Goal: Task Accomplishment & Management: Manage account settings

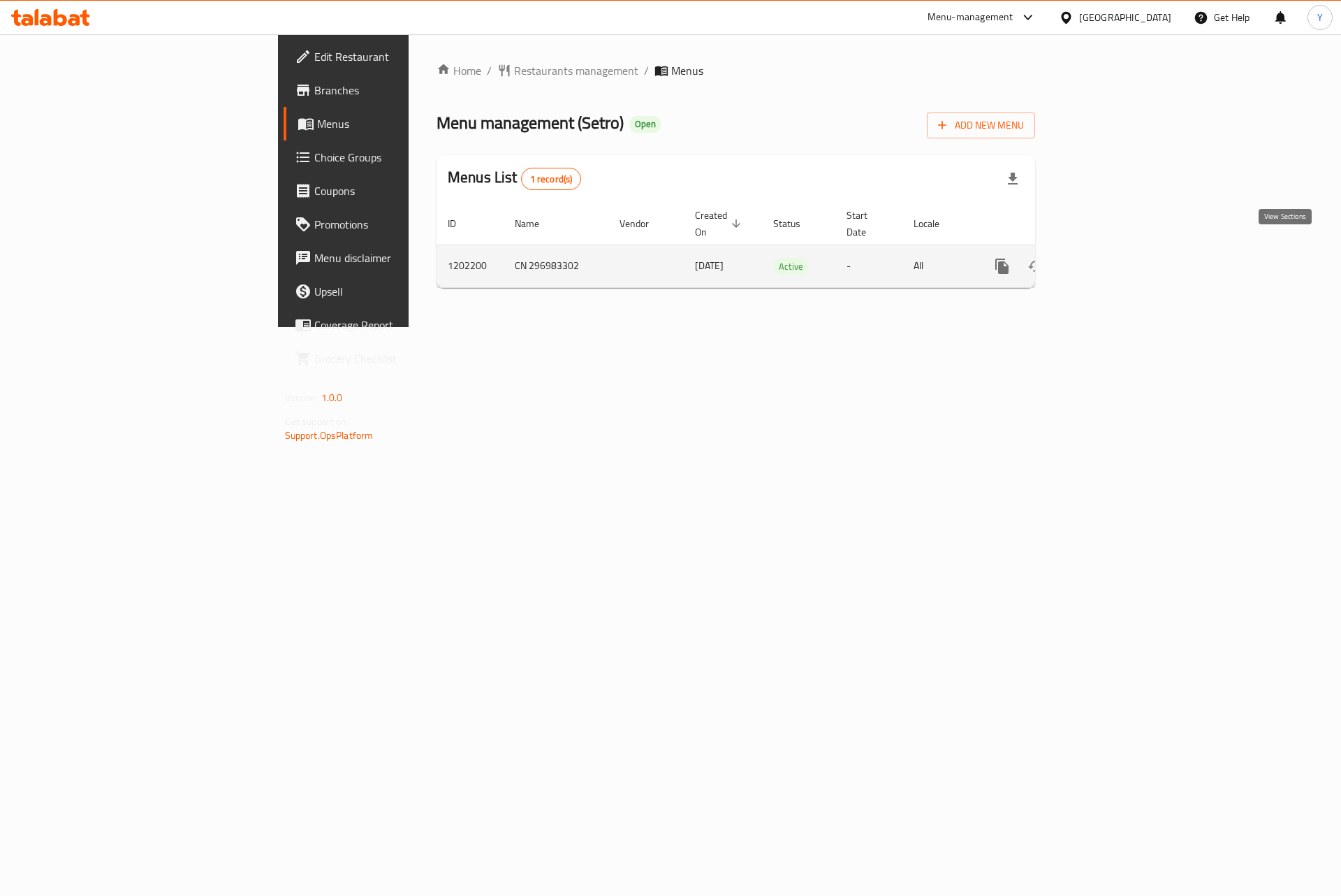
click at [1110, 260] on icon "enhanced table" at bounding box center [1103, 266] width 13 height 13
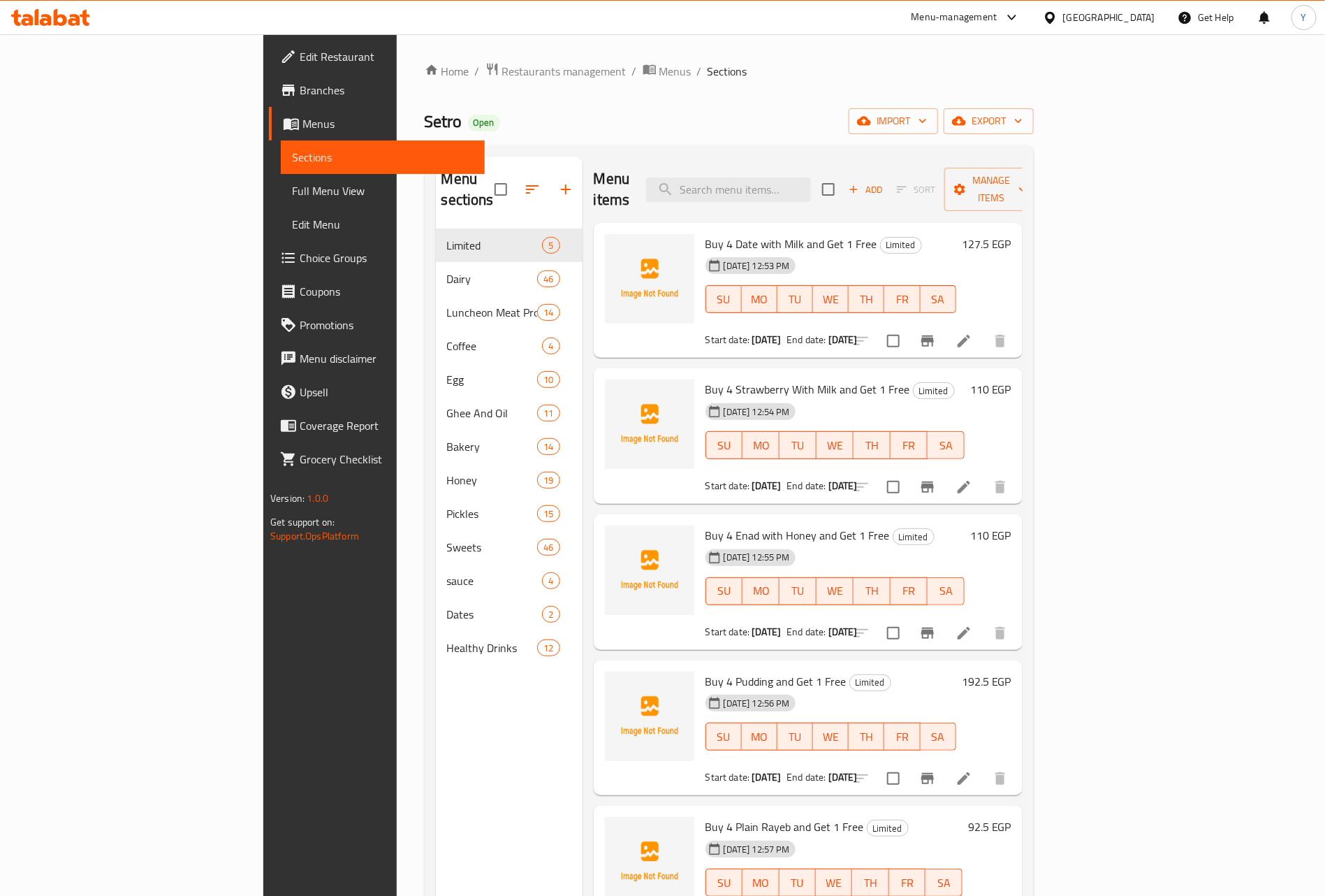
click at [851, 223] on div "Buy 4 Date with Milk and Get 1 Free Limited [DATE] 12:53 PM SU MO TU WE TH FR S…" at bounding box center [808, 291] width 429 height 136
click at [811, 178] on input "search" at bounding box center [728, 189] width 165 height 24
paste input "طاجن سعاده"
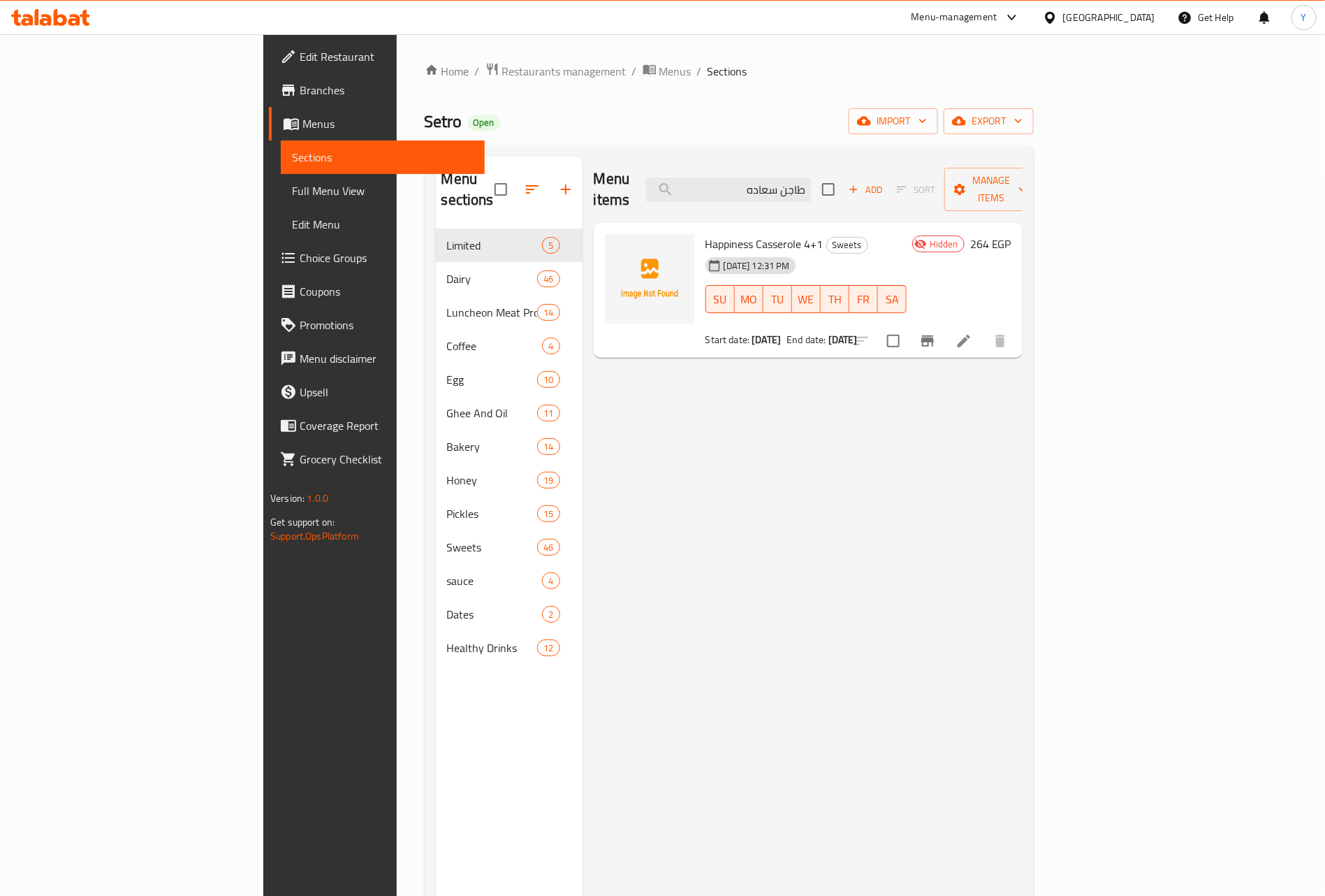
click at [706, 233] on span "Happiness Casserole 4+1" at bounding box center [764, 243] width 118 height 21
copy span "Happiness"
click at [811, 178] on input "طاجن سعاده" at bounding box center [728, 189] width 165 height 24
paste input "Happiness"
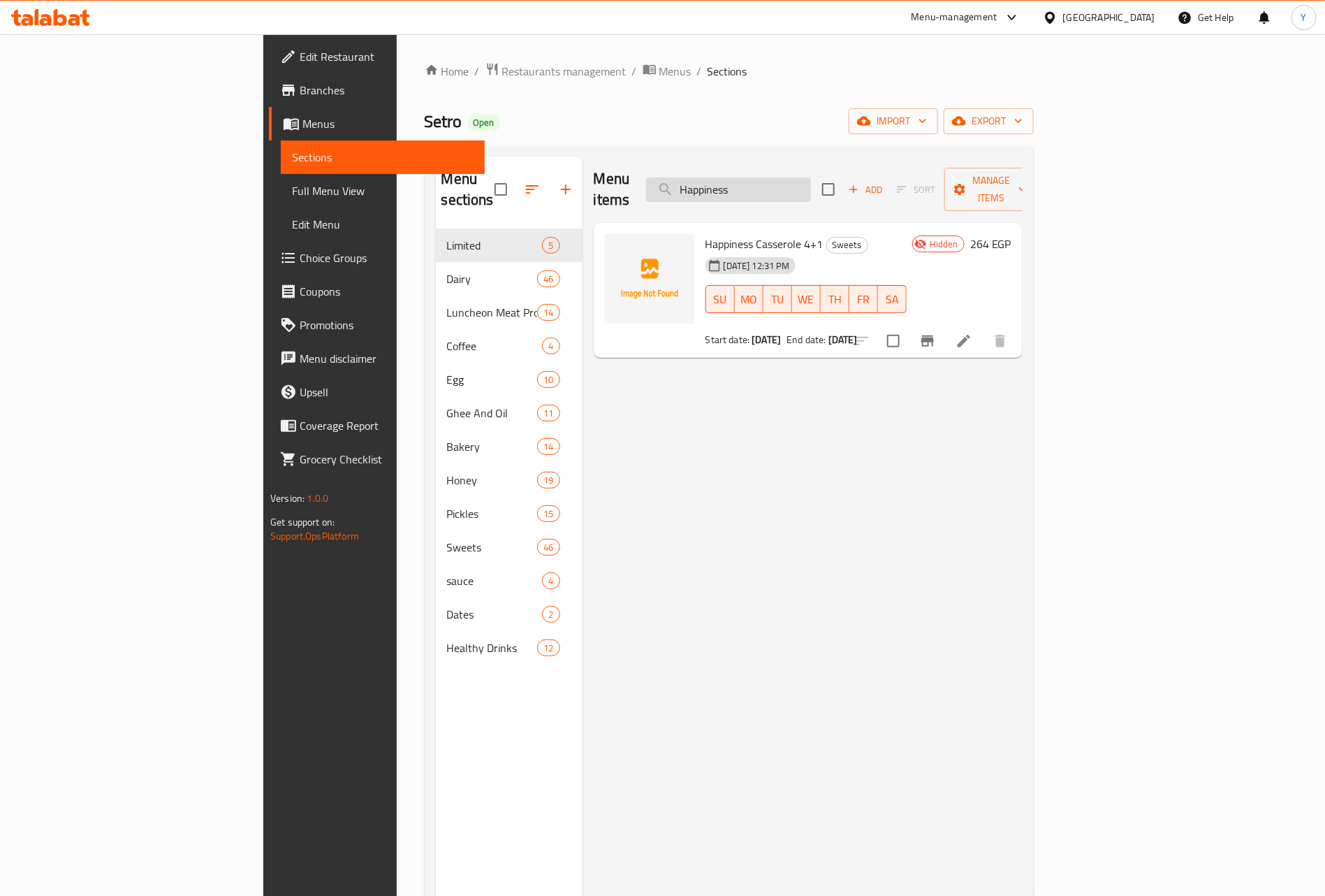
click at [811, 178] on input "Happiness" at bounding box center [728, 189] width 165 height 24
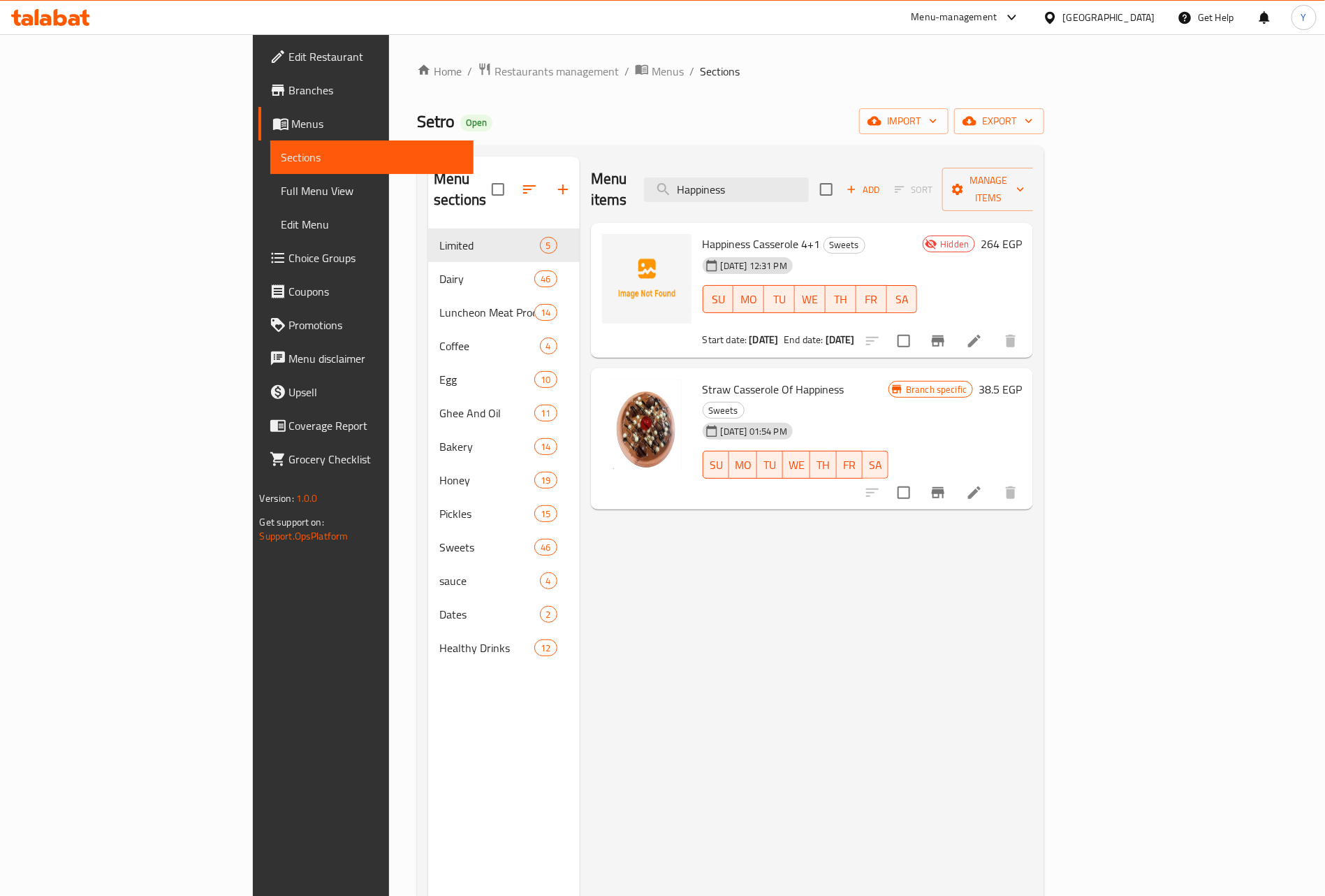
type input "Happiness"
click at [697, 417] on div "[DATE] 01:54 PM" at bounding box center [722, 431] width 49 height 28
click at [702, 379] on span "Straw Casserole Of Happiness" at bounding box center [773, 389] width 142 height 21
drag, startPoint x: 648, startPoint y: 369, endPoint x: 675, endPoint y: 369, distance: 27.0
click at [702, 379] on span "Straw Casserole Of Happiness" at bounding box center [773, 389] width 142 height 21
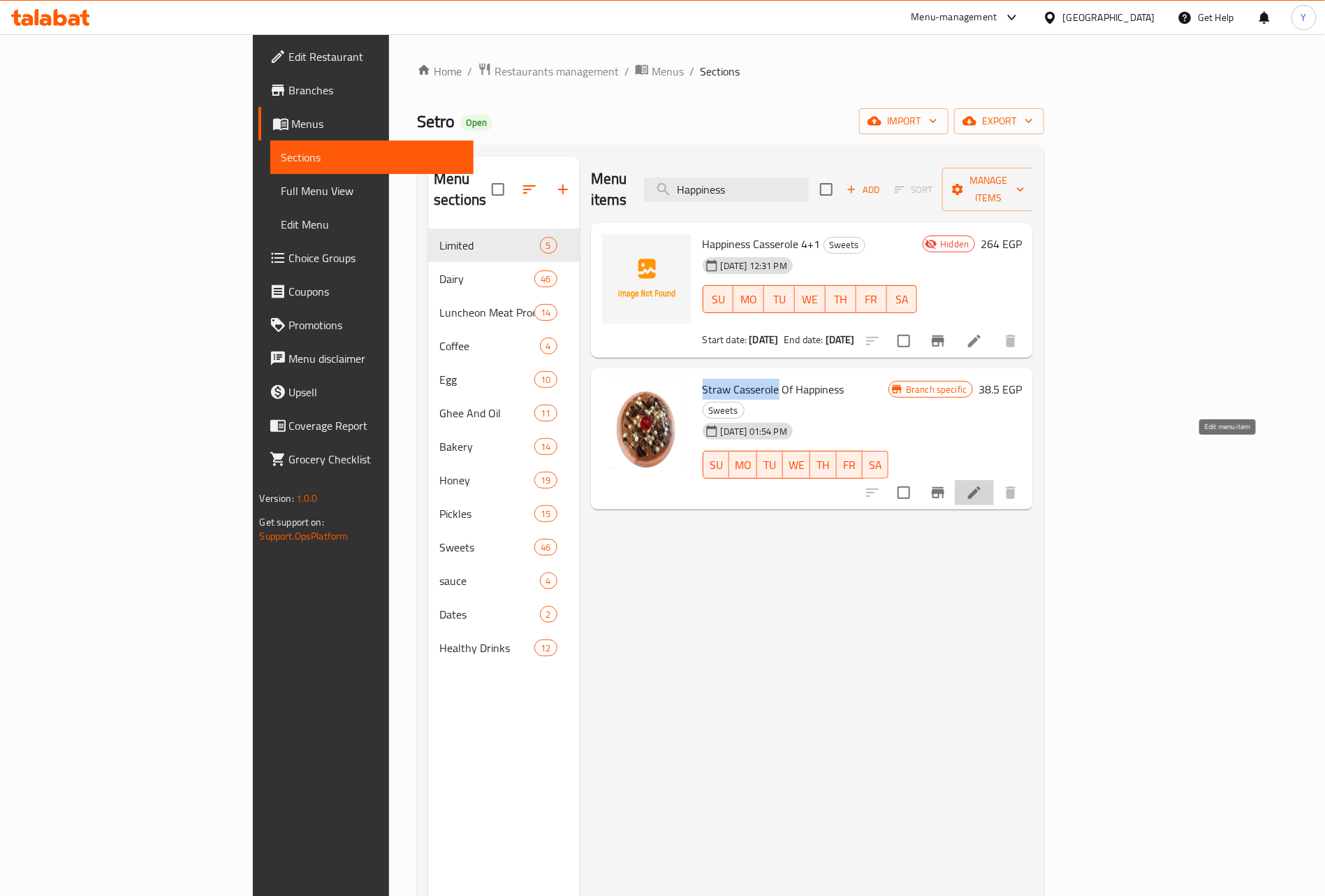
click at [983, 484] on icon at bounding box center [975, 493] width 17 height 17
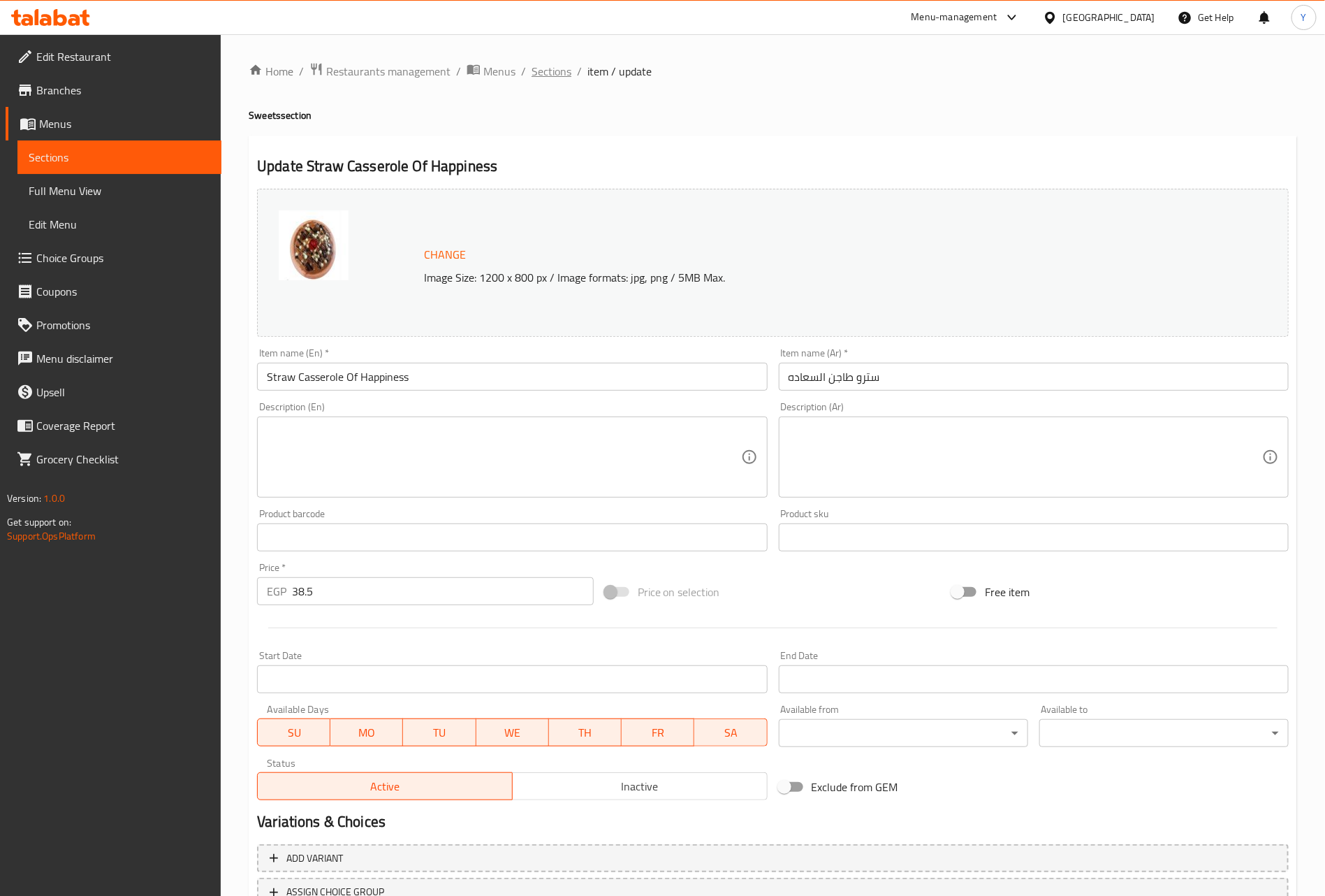
click at [558, 70] on span "Sections" at bounding box center [551, 71] width 40 height 17
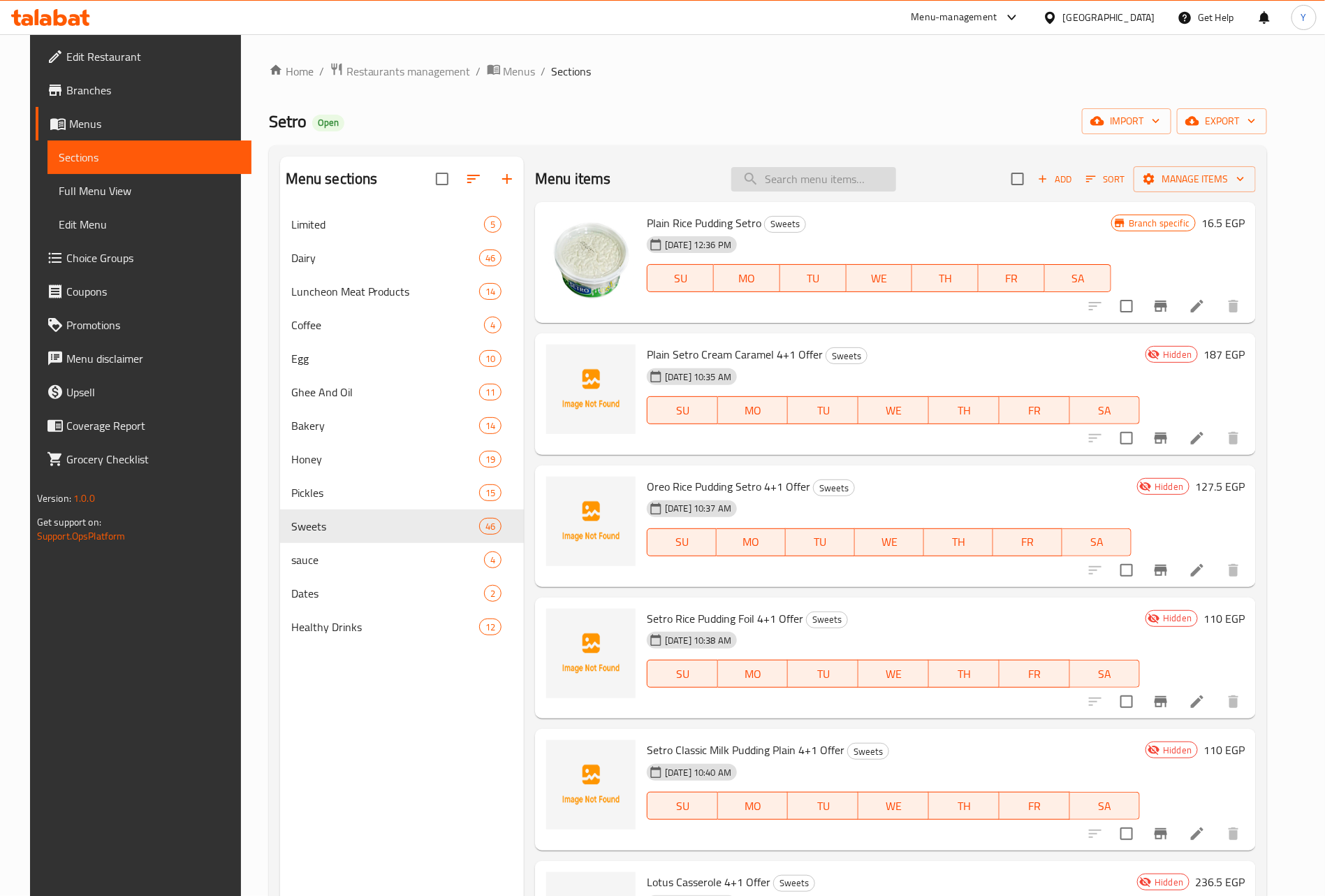
click at [790, 179] on input "search" at bounding box center [814, 179] width 165 height 24
paste input "هندي"
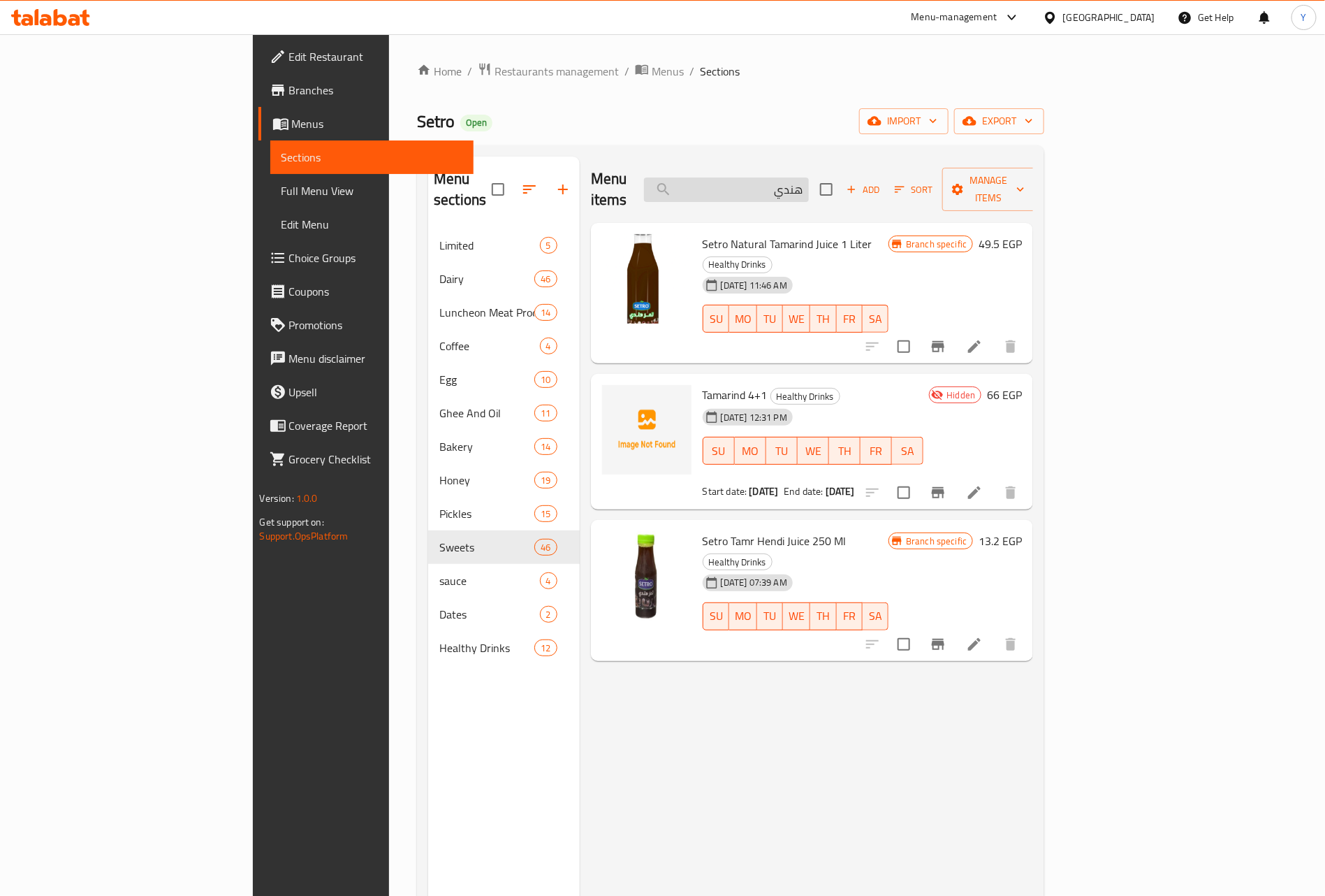
paste input "زبادي"
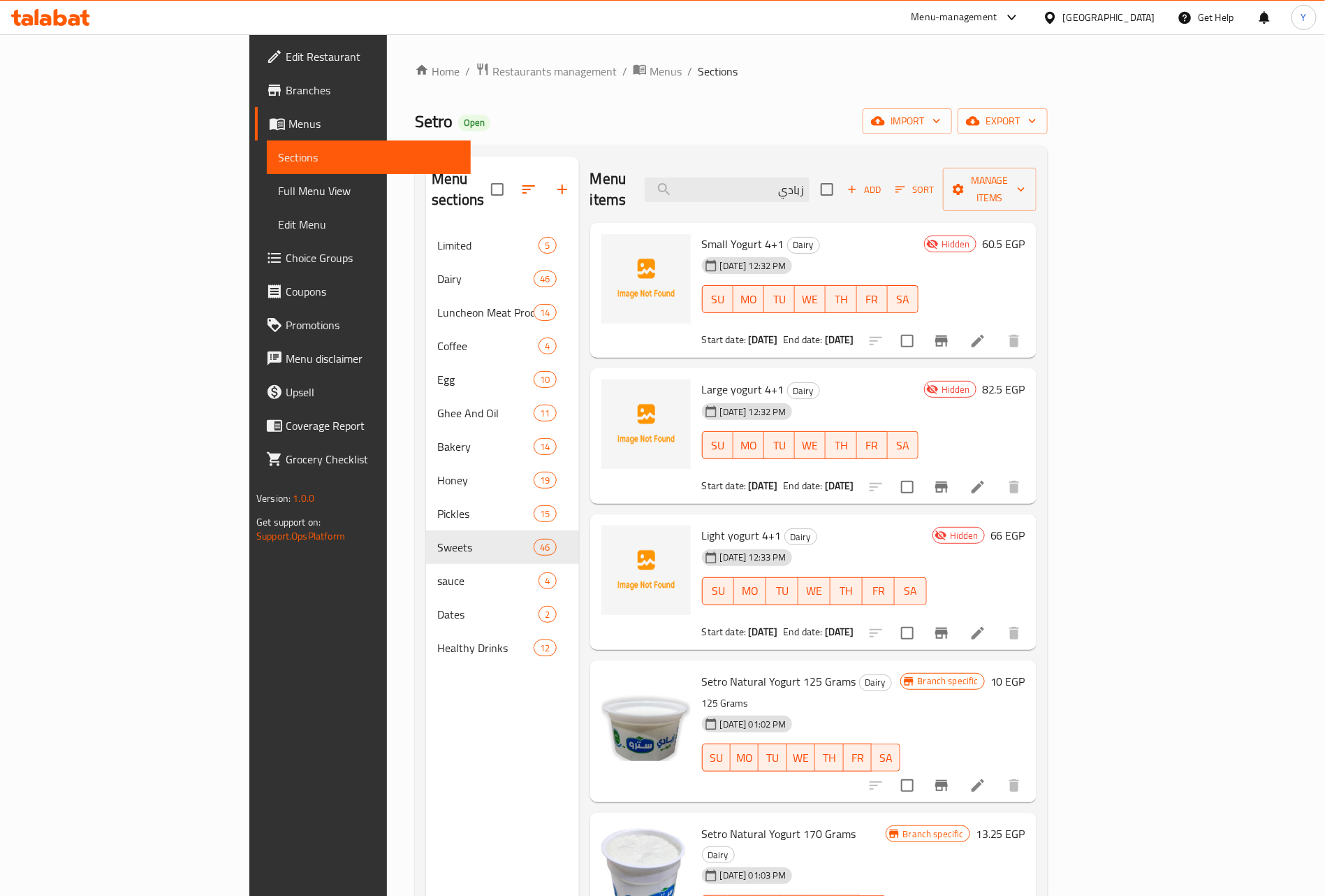
type input "زبادي"
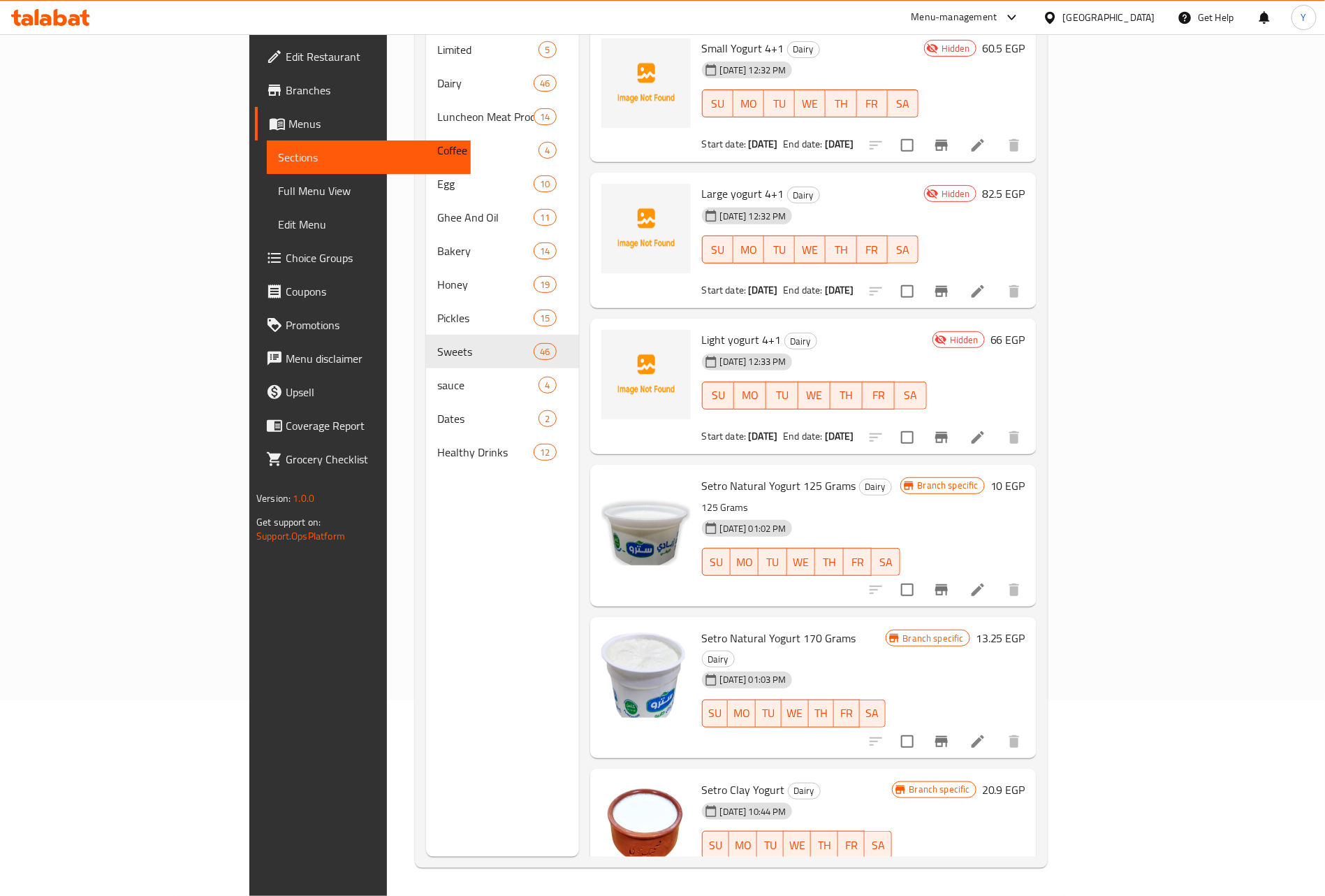
click at [702, 475] on span "Setro Natural Yogurt 125 Grams" at bounding box center [779, 485] width 154 height 21
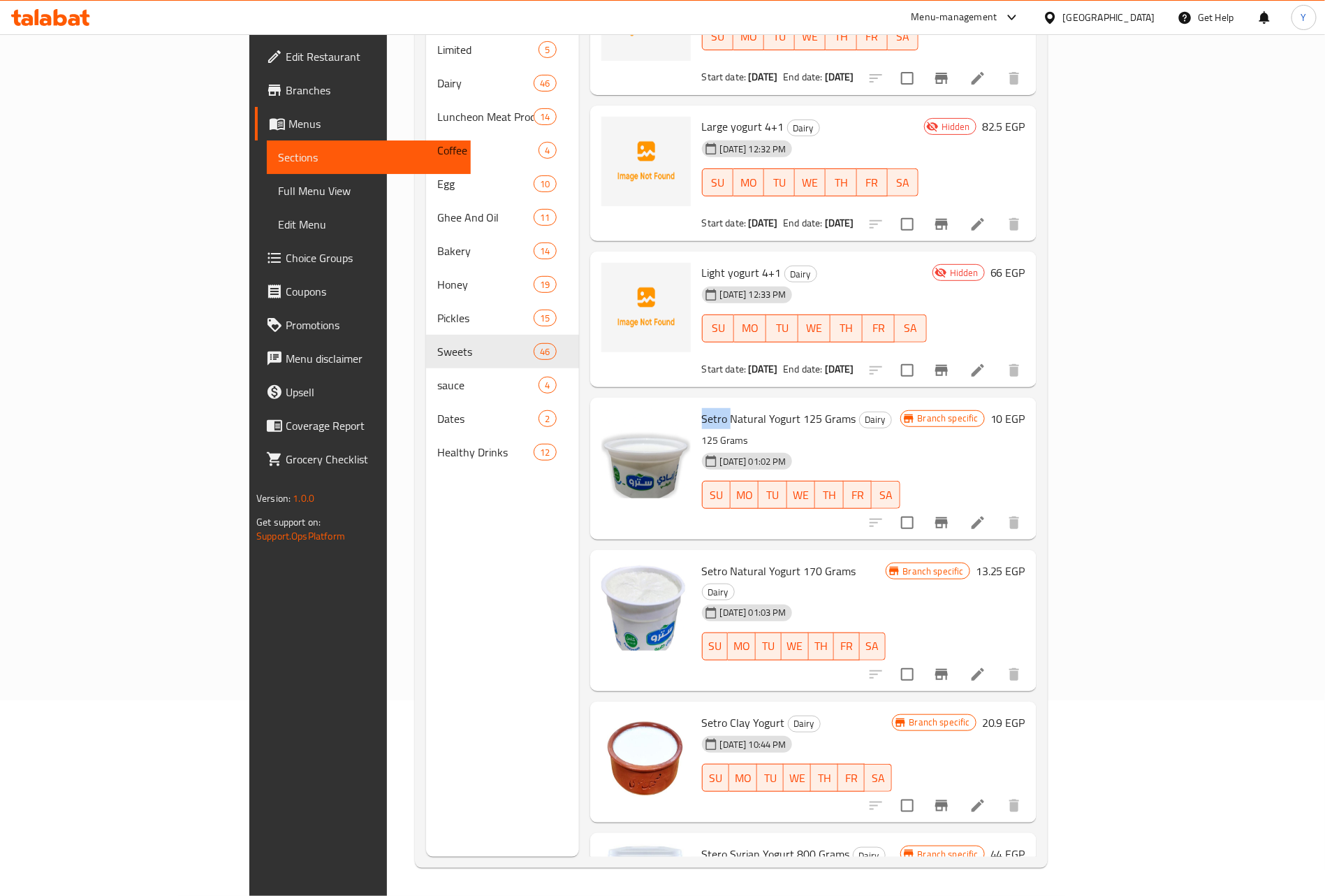
scroll to position [145, 0]
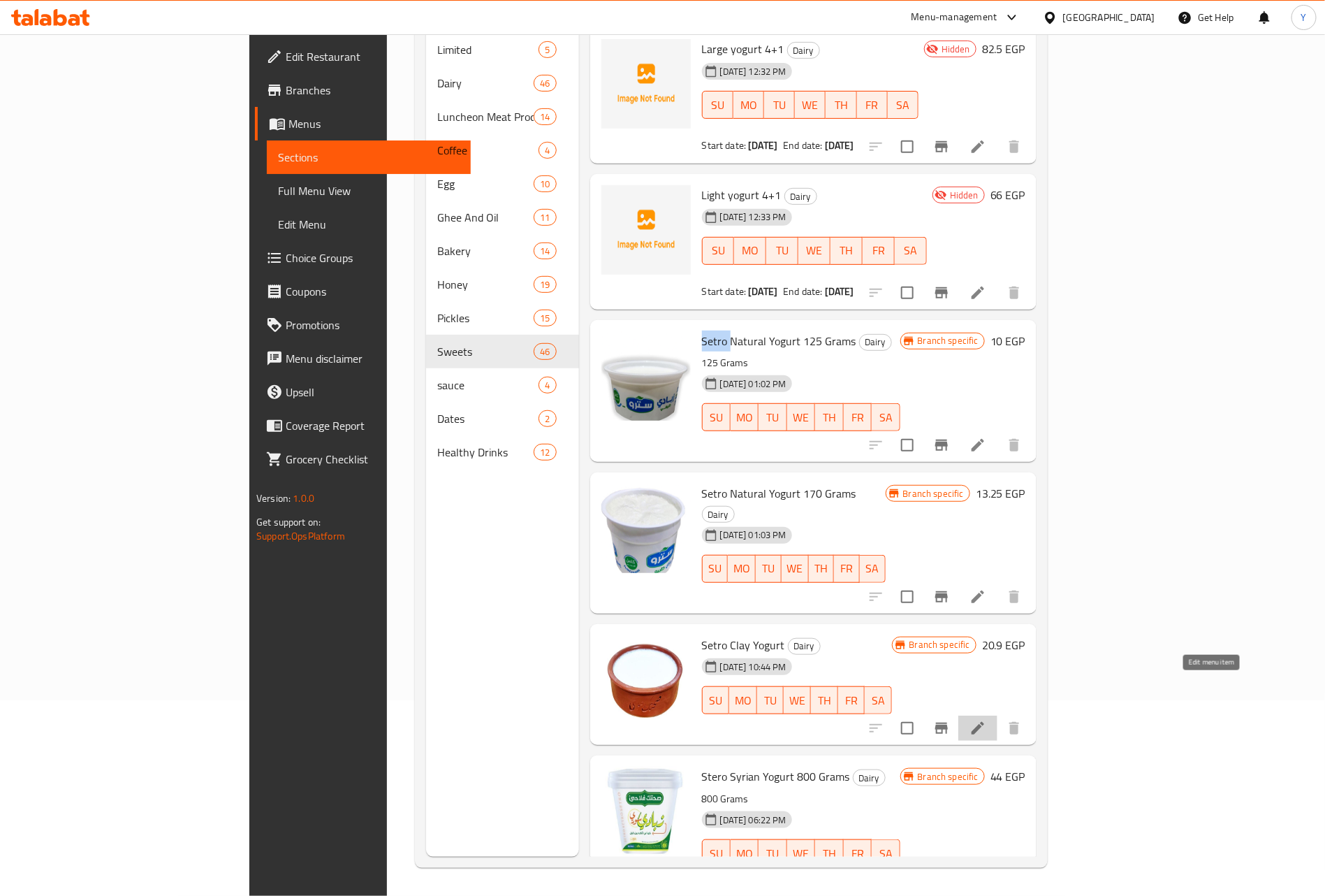
click at [984, 722] on icon at bounding box center [977, 728] width 13 height 13
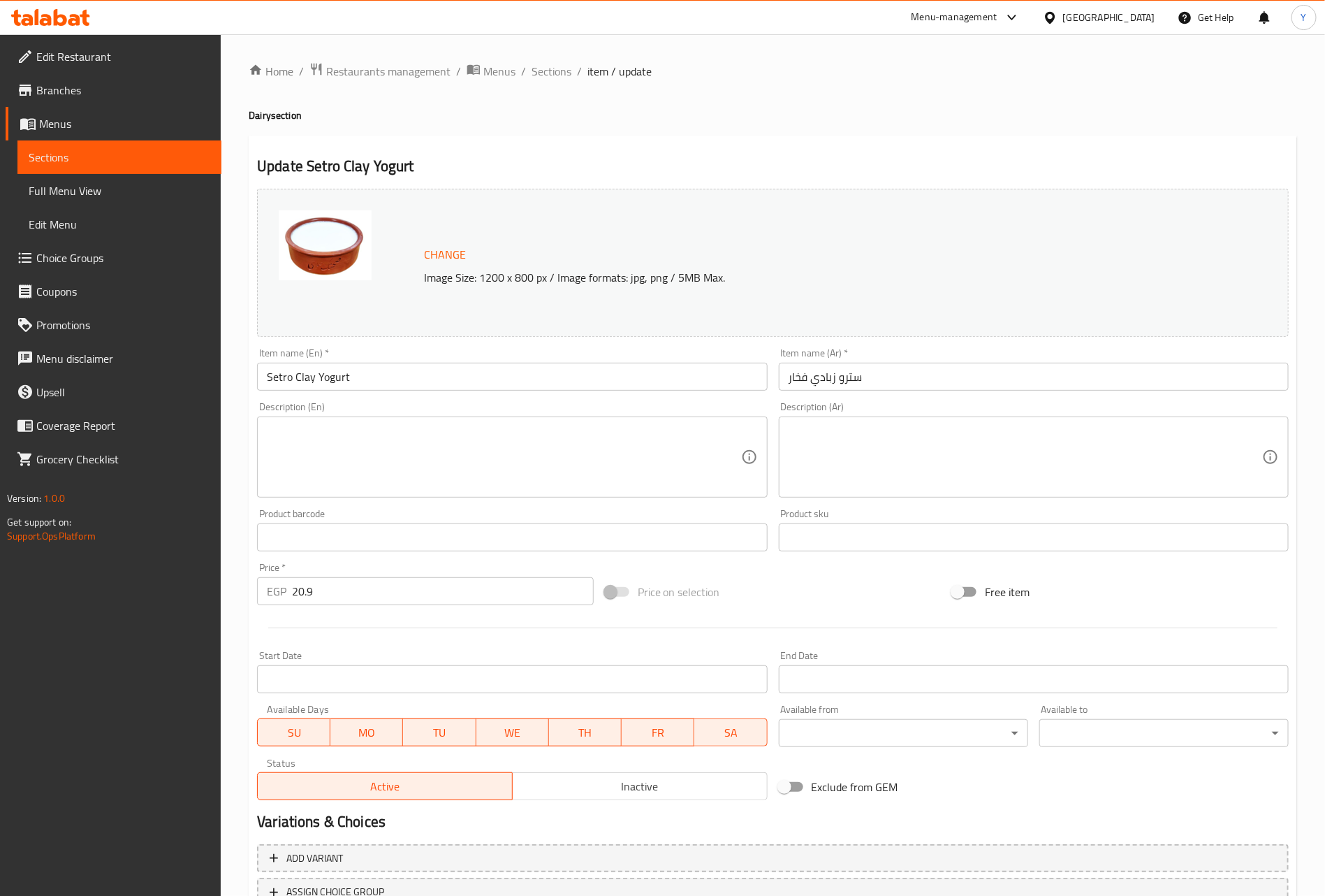
click at [574, 71] on ol "Home / Restaurants management / Menus / Sections / item / update" at bounding box center [773, 71] width 1048 height 18
click at [558, 78] on span "Sections" at bounding box center [551, 71] width 40 height 17
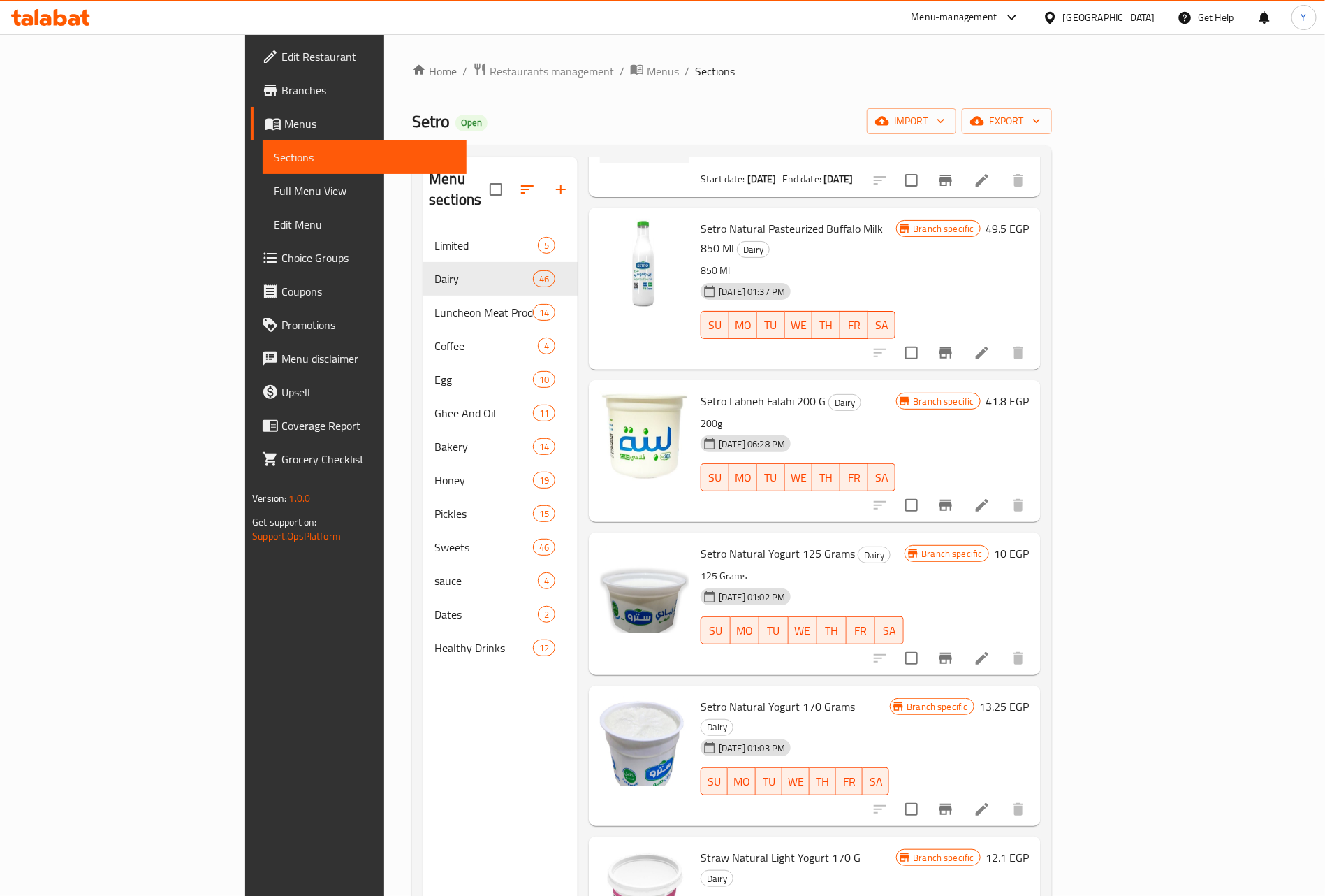
scroll to position [1362, 0]
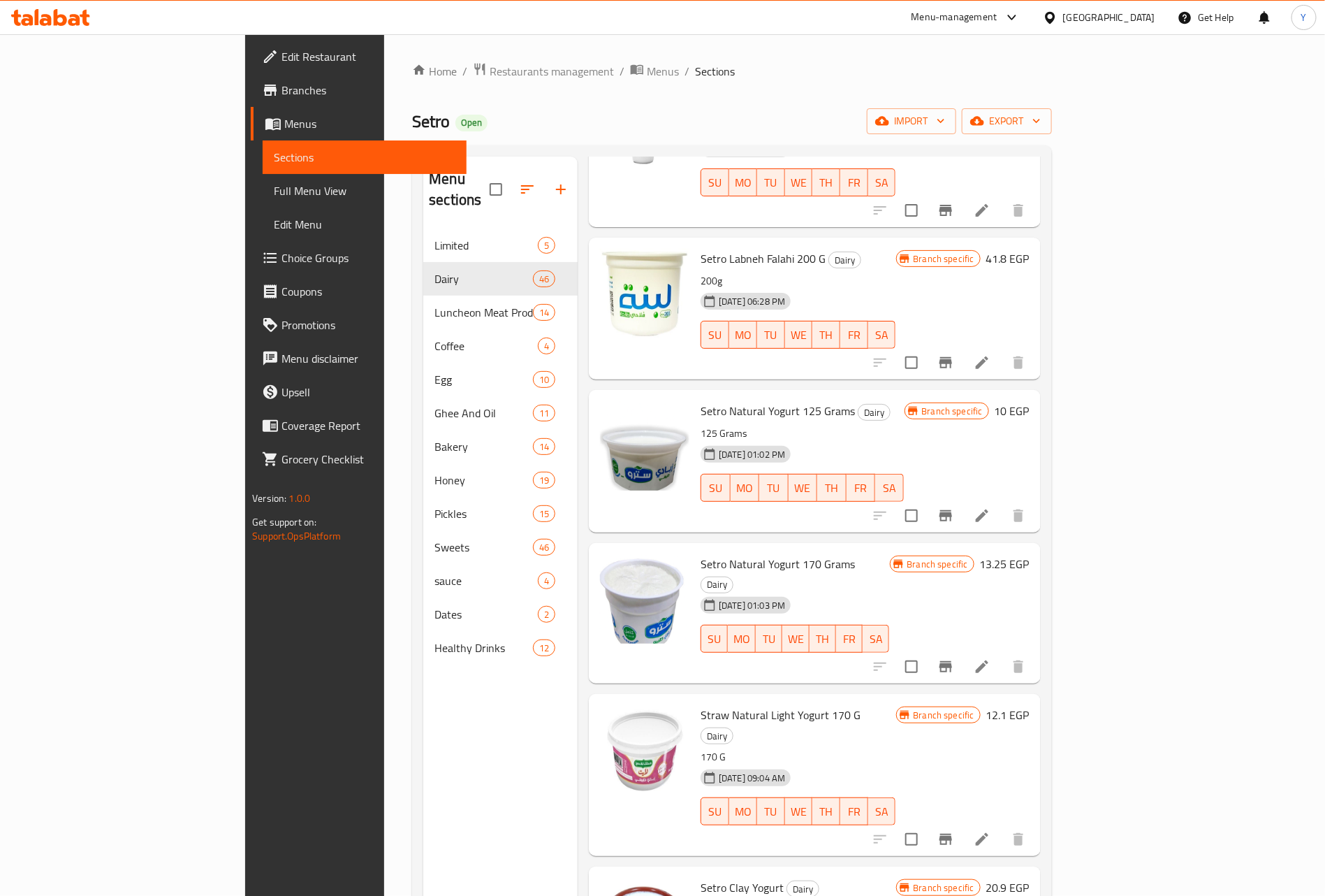
click at [722, 401] on span "Setro Natural Yogurt 125 Grams" at bounding box center [778, 411] width 154 height 21
click at [988, 510] on icon at bounding box center [981, 515] width 13 height 13
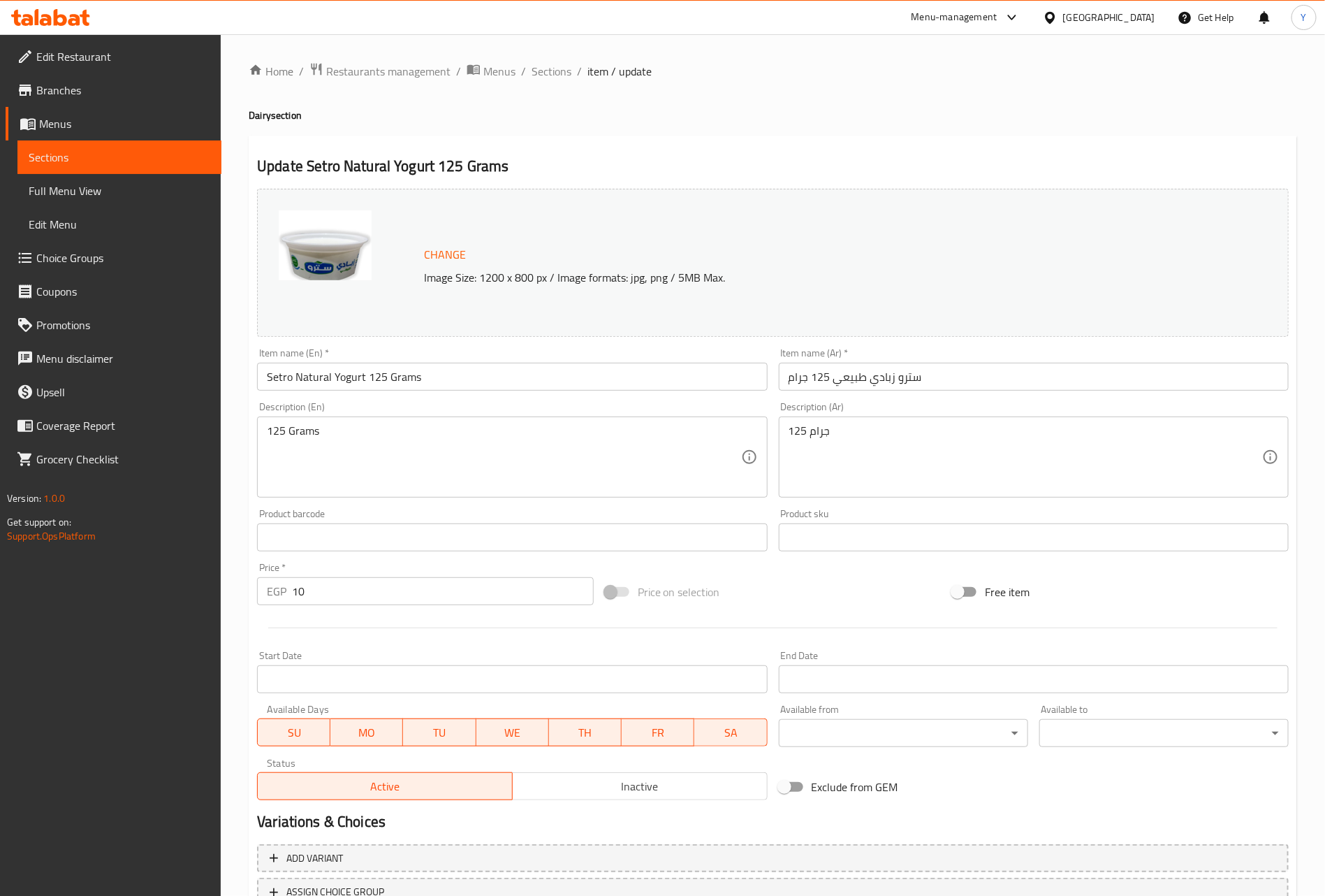
click at [269, 384] on input "Setro Natural Yogurt 125 Grams" at bounding box center [512, 376] width 510 height 28
click at [784, 181] on div "Update Setro Natural Yogurt 125 Grams Change Image Size: 1200 x 800 px / Image …" at bounding box center [773, 552] width 1048 height 833
click at [556, 75] on span "Sections" at bounding box center [551, 71] width 40 height 17
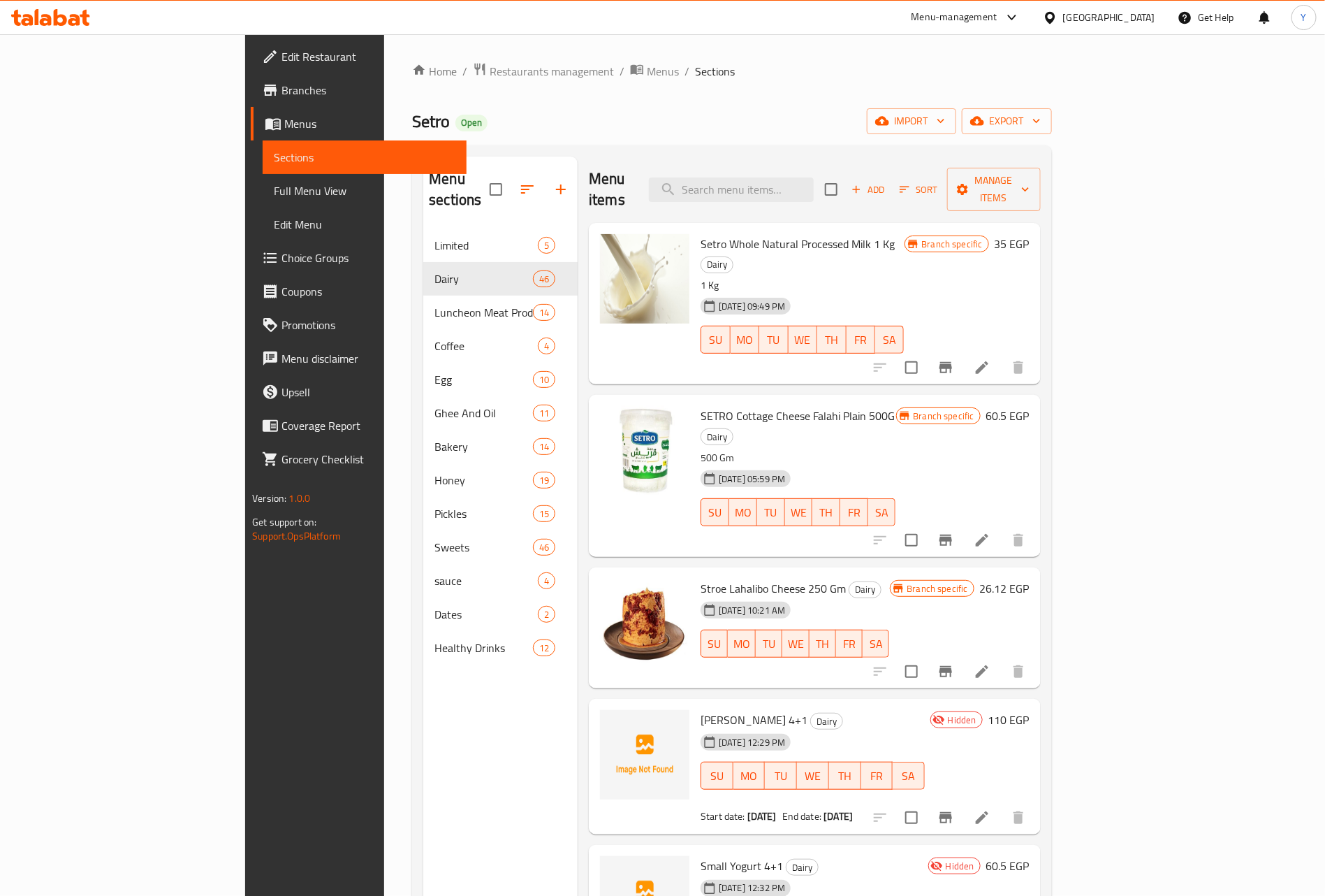
click at [799, 449] on p "500 Gm" at bounding box center [798, 458] width 195 height 18
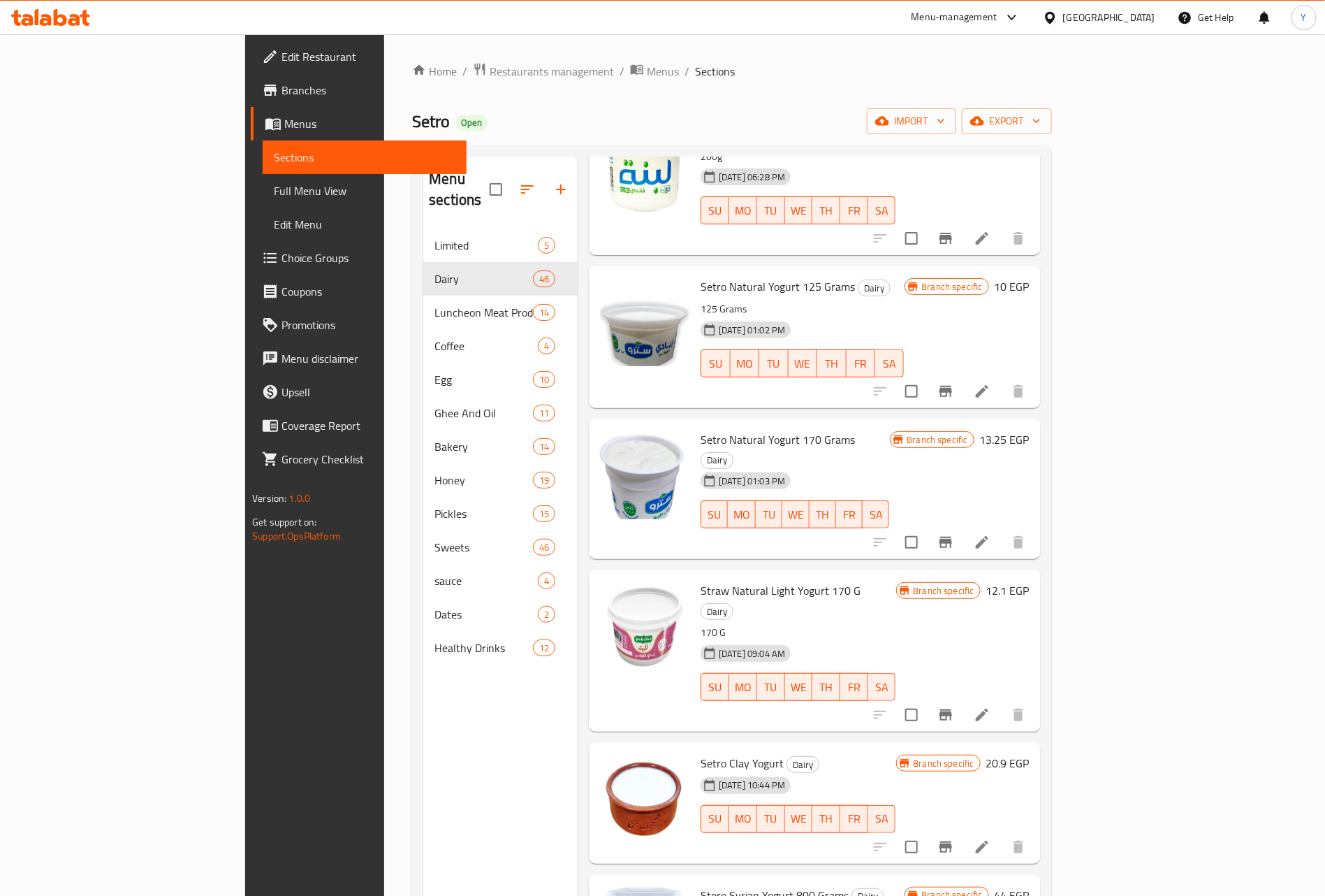
scroll to position [1467, 0]
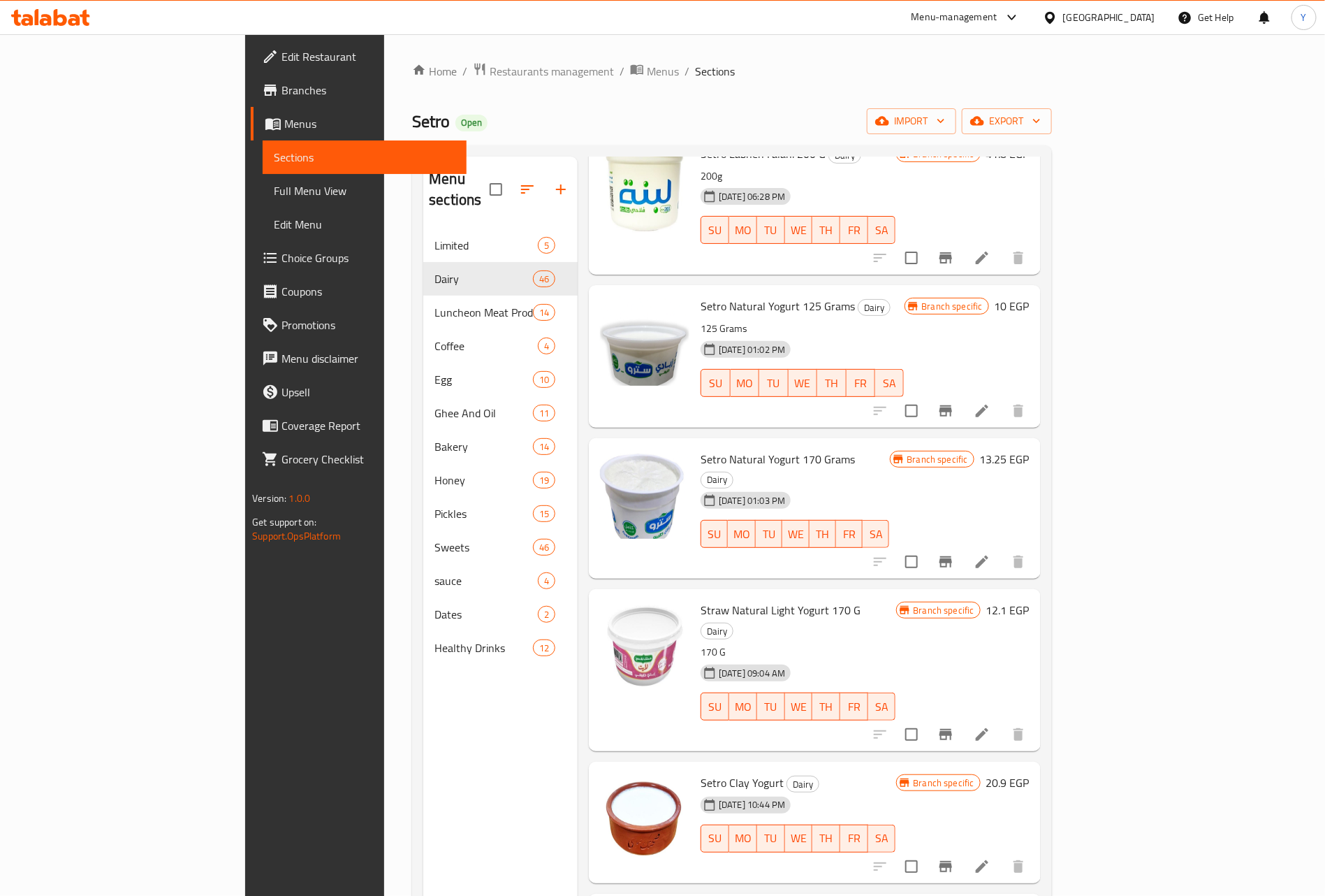
click at [723, 599] on span "Straw Natural Light Yogurt 170 G" at bounding box center [780, 609] width 160 height 21
copy span "Light"
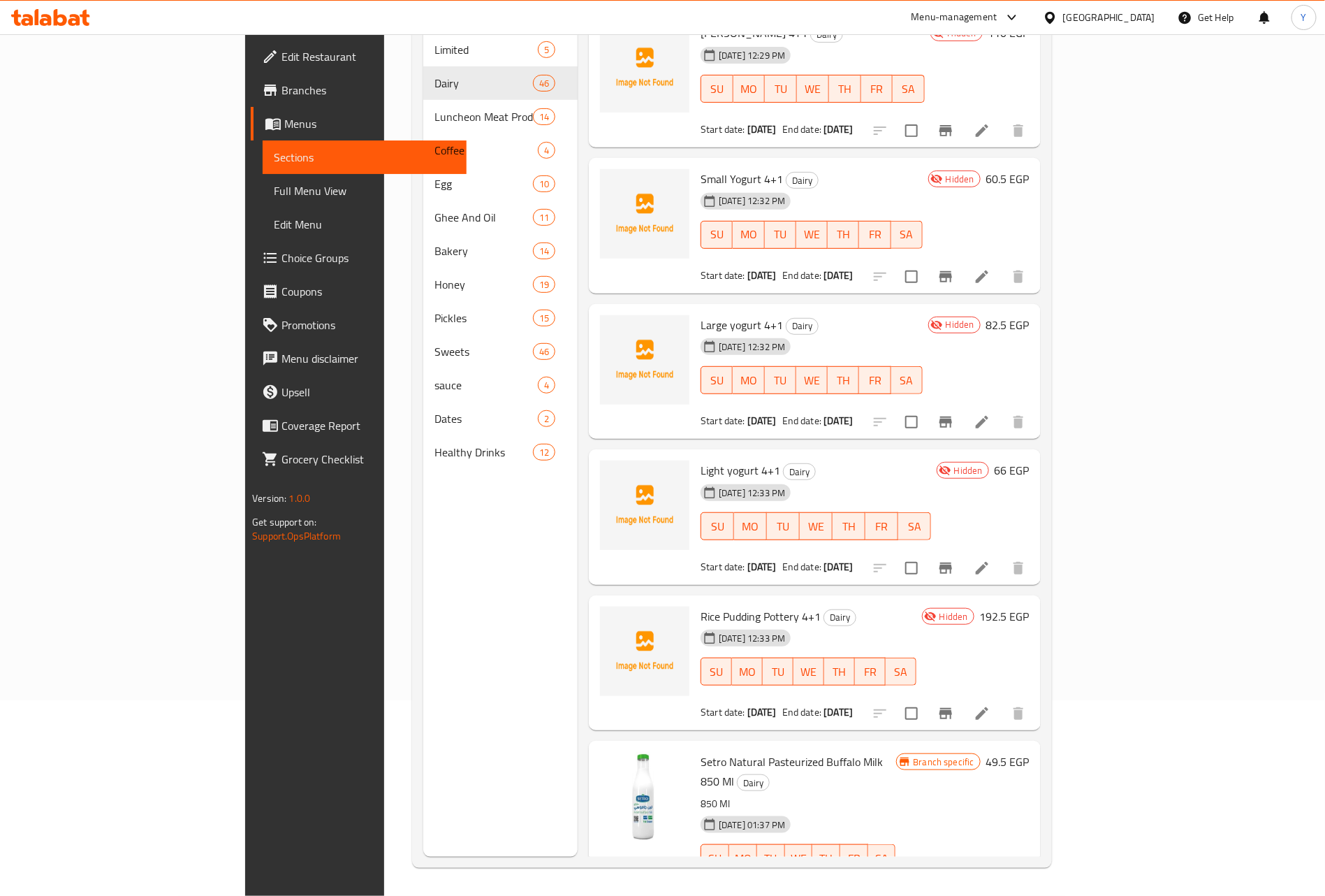
scroll to position [1373, 0]
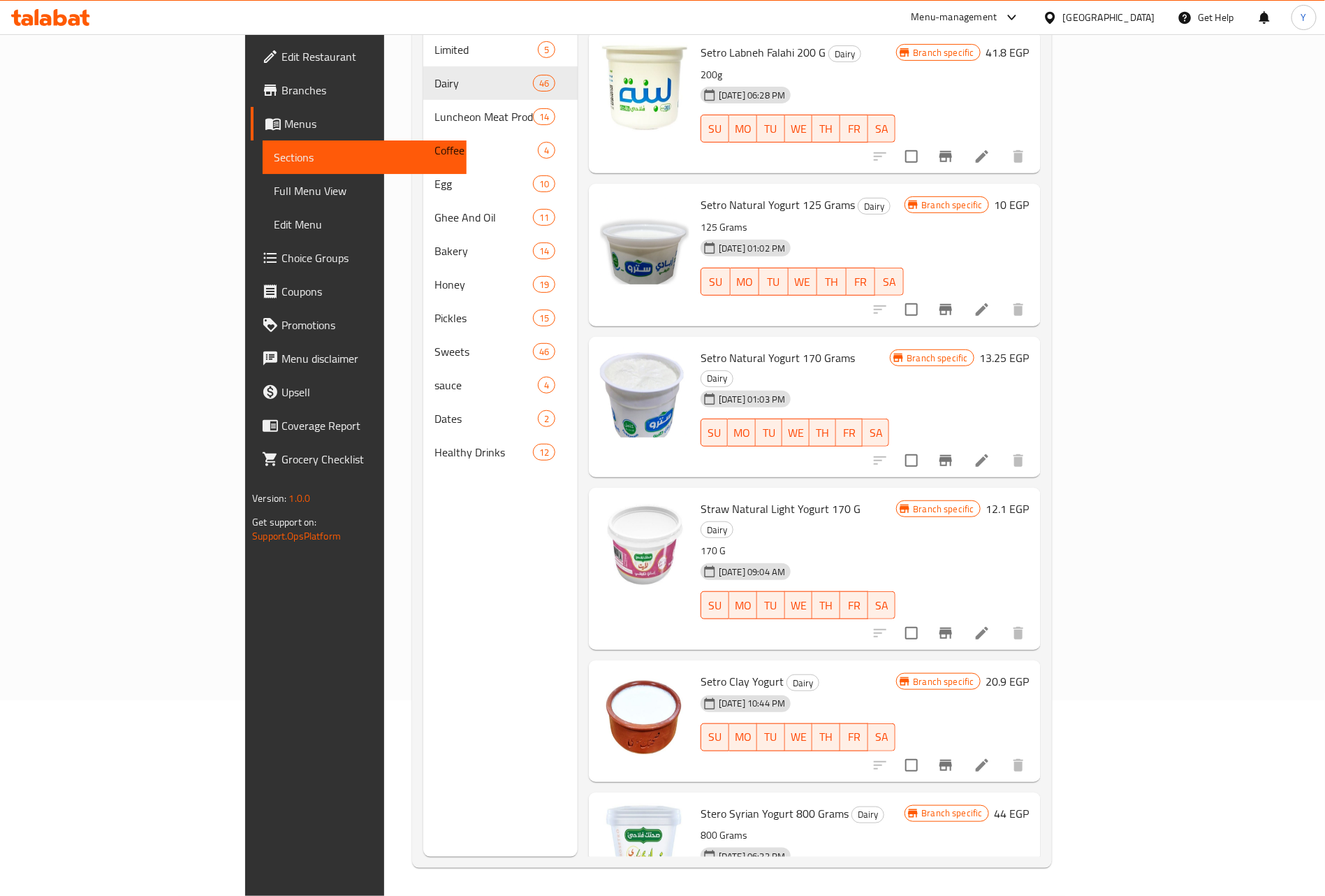
click at [740, 803] on span "Stero Syrian Yogurt 800 Grams" at bounding box center [774, 813] width 148 height 21
drag, startPoint x: 740, startPoint y: 694, endPoint x: 769, endPoint y: 694, distance: 29.0
click at [769, 803] on span "Stero Syrian Yogurt 800 Grams" at bounding box center [774, 813] width 148 height 21
copy span "800 Grams"
click at [740, 347] on span "Setro Natural Yogurt 170 Grams" at bounding box center [778, 357] width 154 height 21
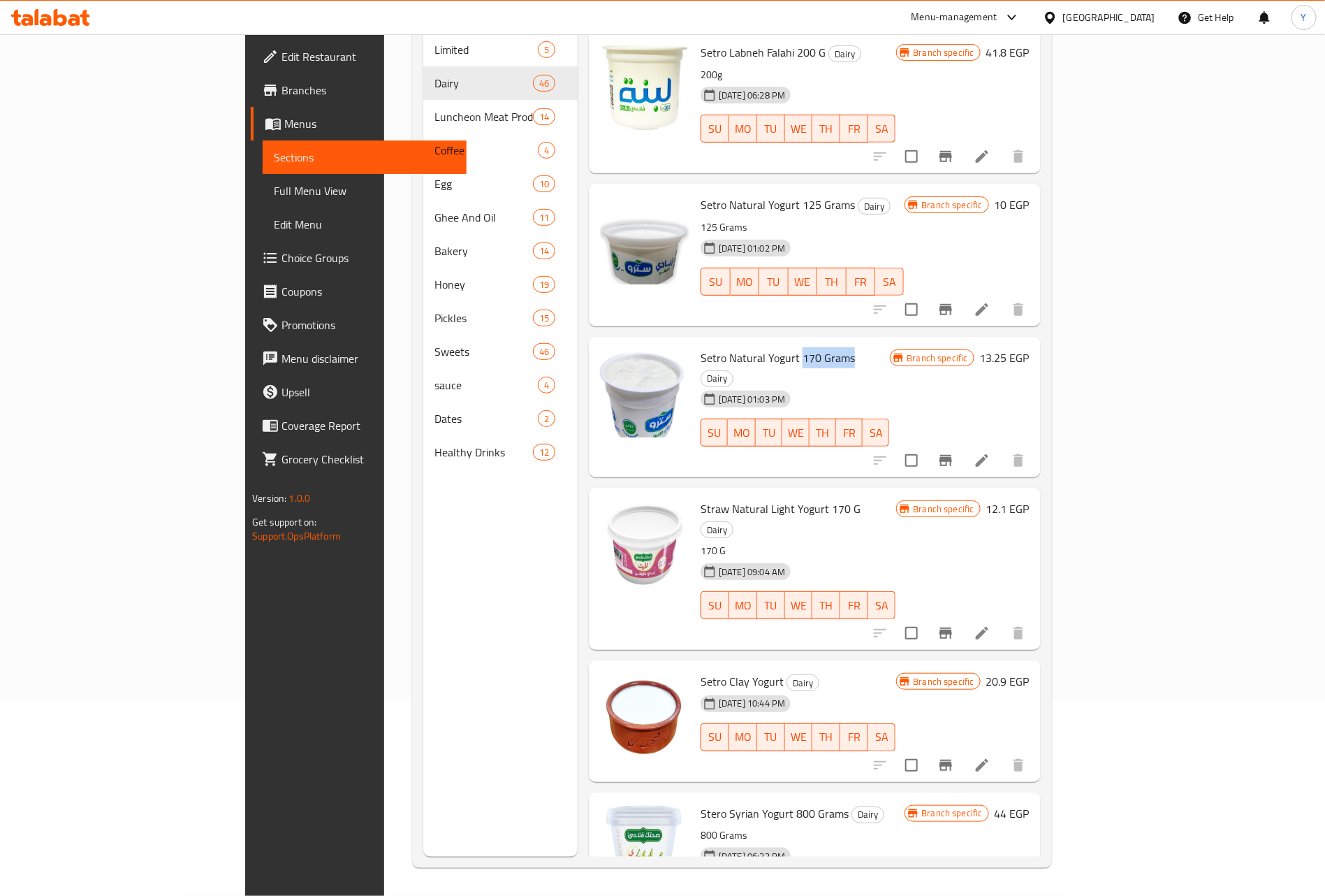
drag, startPoint x: 740, startPoint y: 275, endPoint x: 772, endPoint y: 275, distance: 32.0
click at [772, 347] on span "Setro Natural Yogurt 170 Grams" at bounding box center [778, 357] width 154 height 21
copy span "170 Grams"
click at [743, 194] on span "Setro Natural Yogurt 125 Grams" at bounding box center [778, 205] width 154 height 21
drag, startPoint x: 743, startPoint y: 122, endPoint x: 778, endPoint y: 124, distance: 35.1
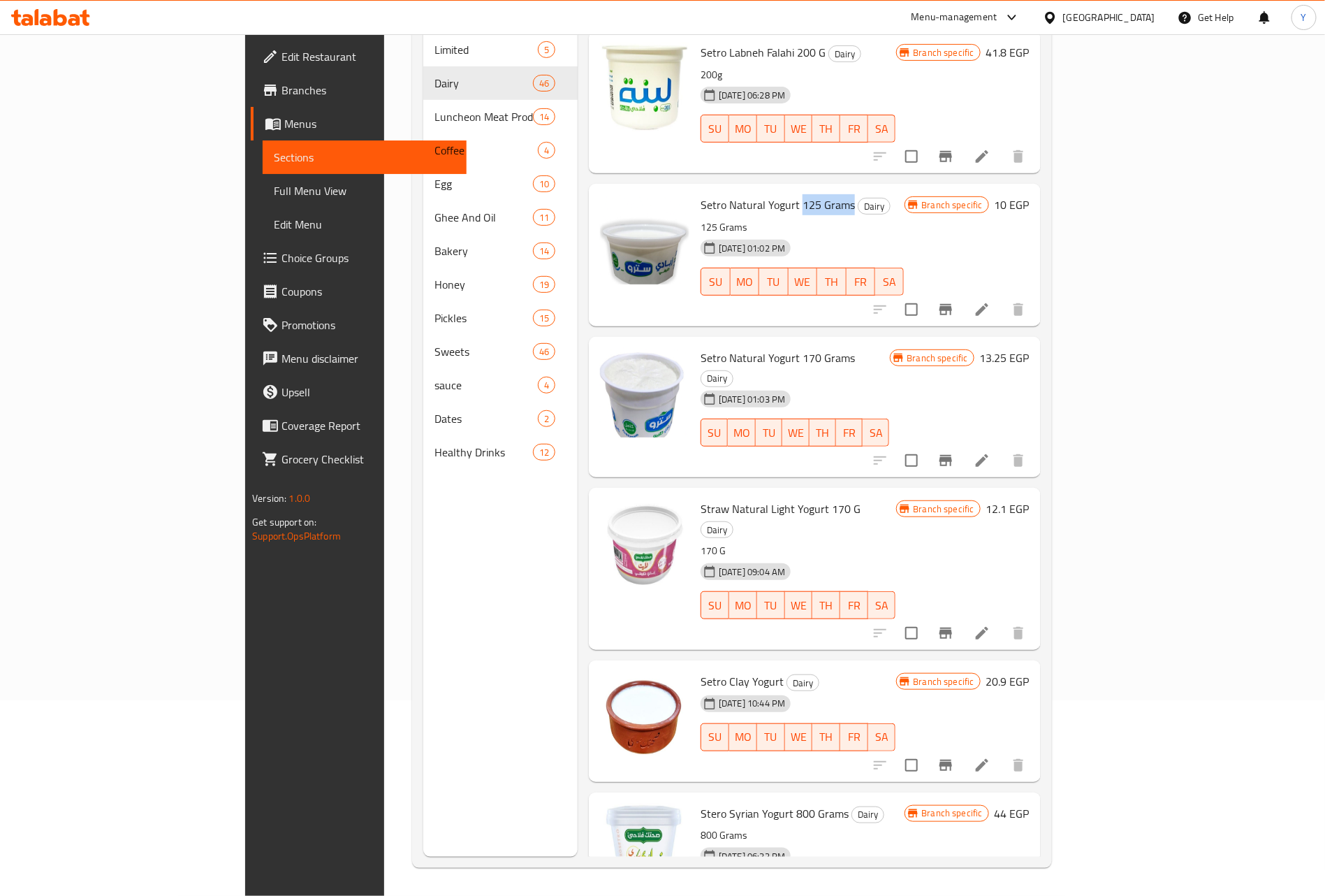
click at [778, 194] on span "Setro Natural Yogurt 125 Grams" at bounding box center [778, 205] width 154 height 21
copy span "125 Grams"
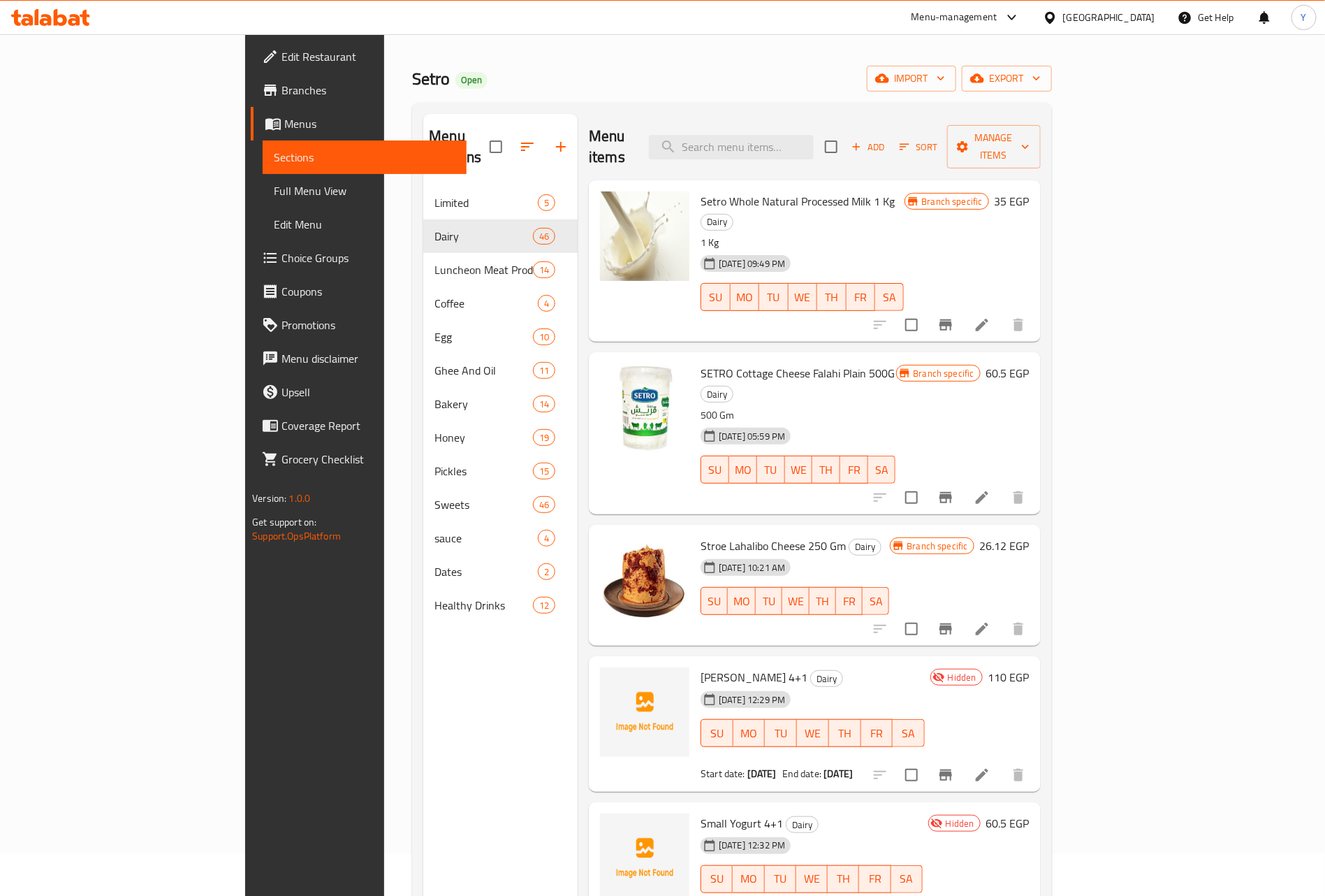
scroll to position [0, 0]
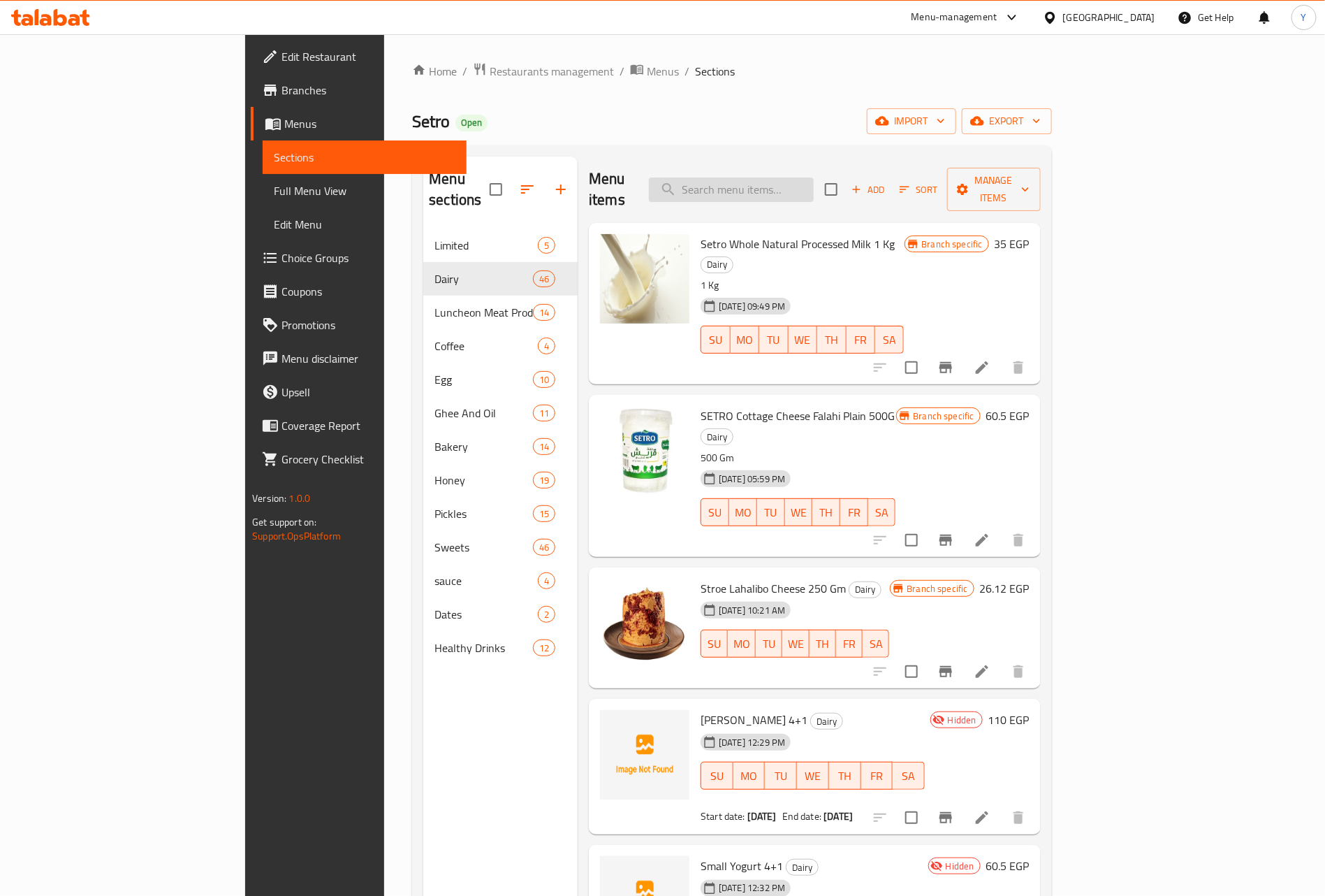
click at [814, 178] on input "search" at bounding box center [731, 189] width 165 height 24
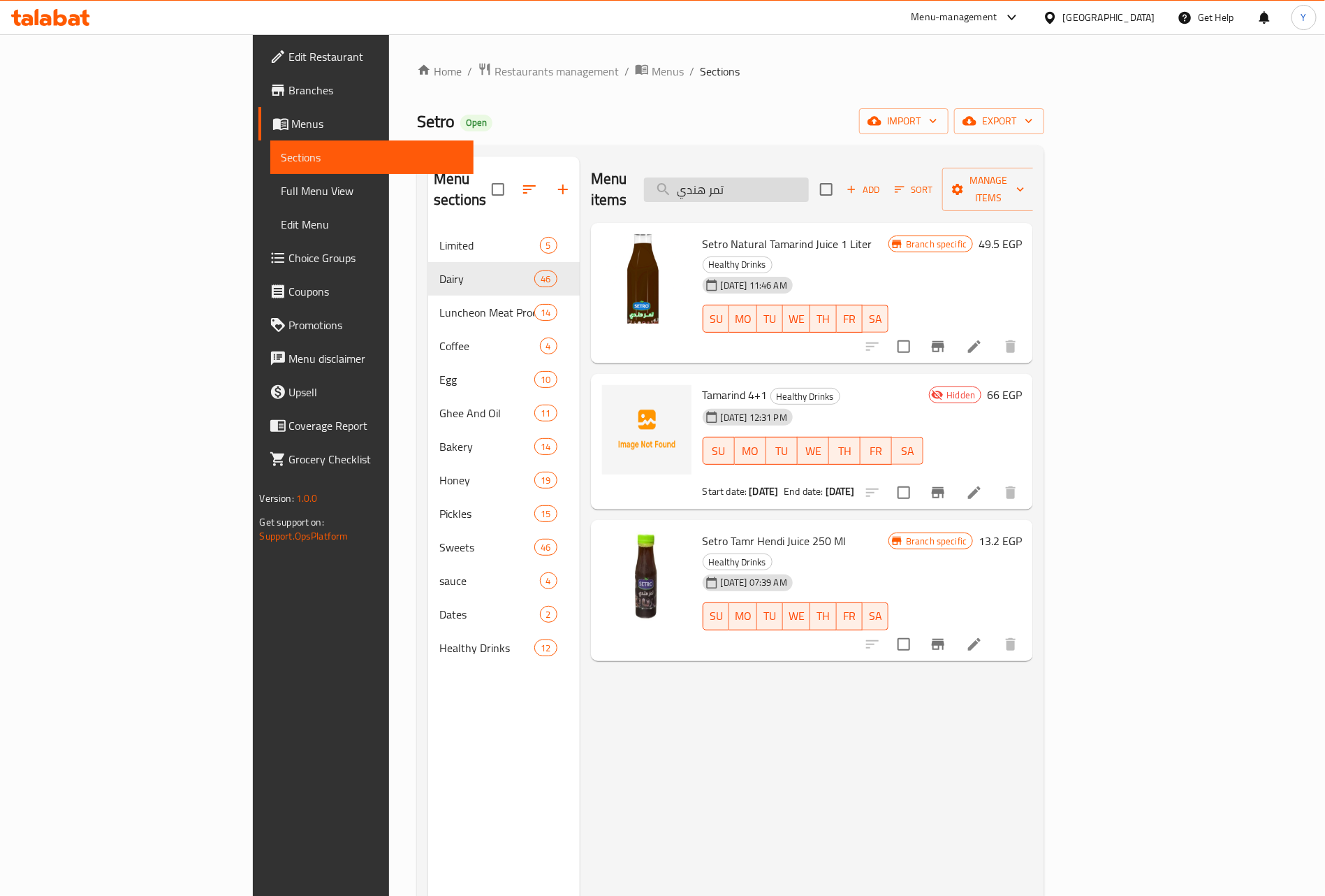
click at [801, 184] on input "تمر هندي" at bounding box center [726, 189] width 165 height 24
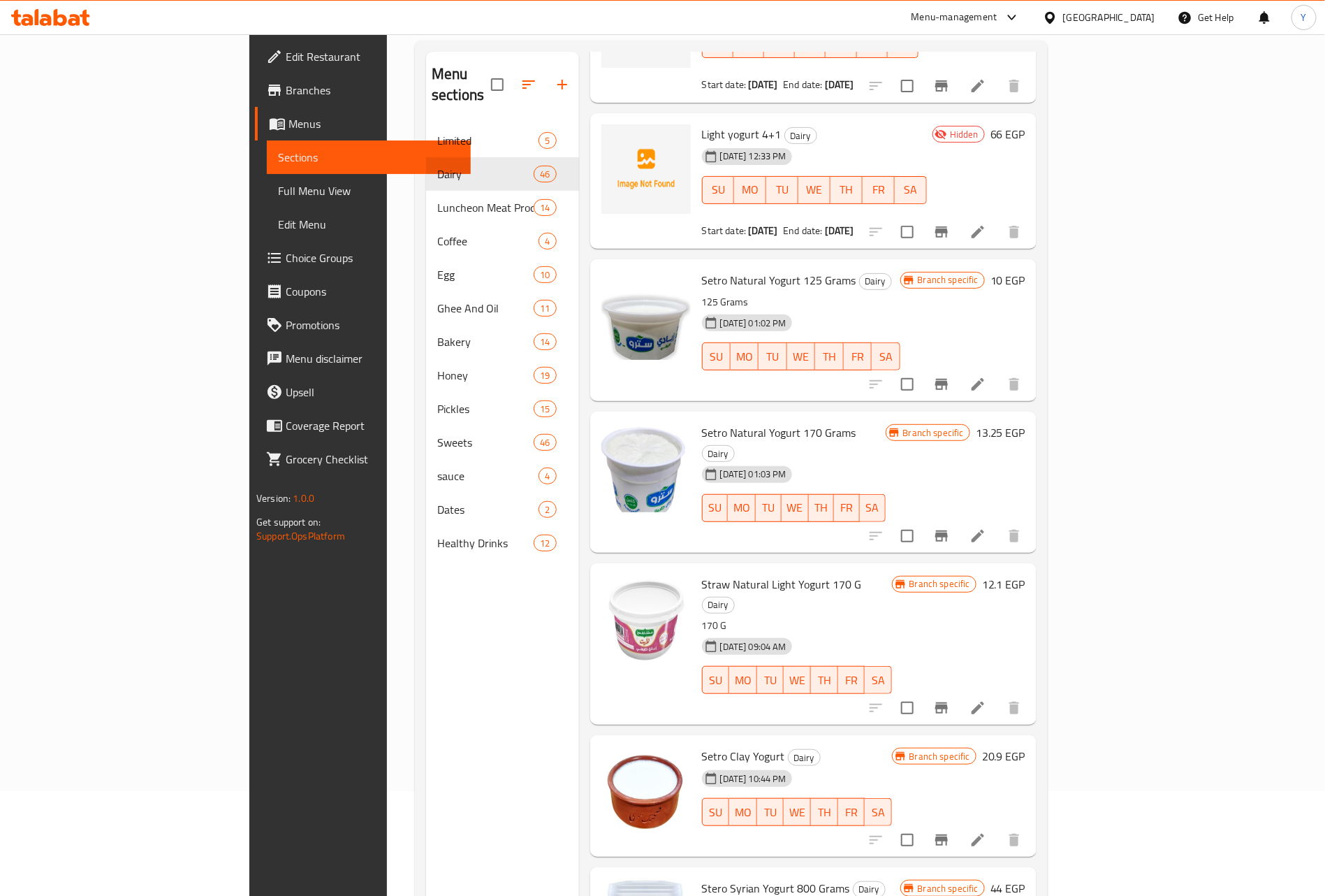
scroll to position [195, 0]
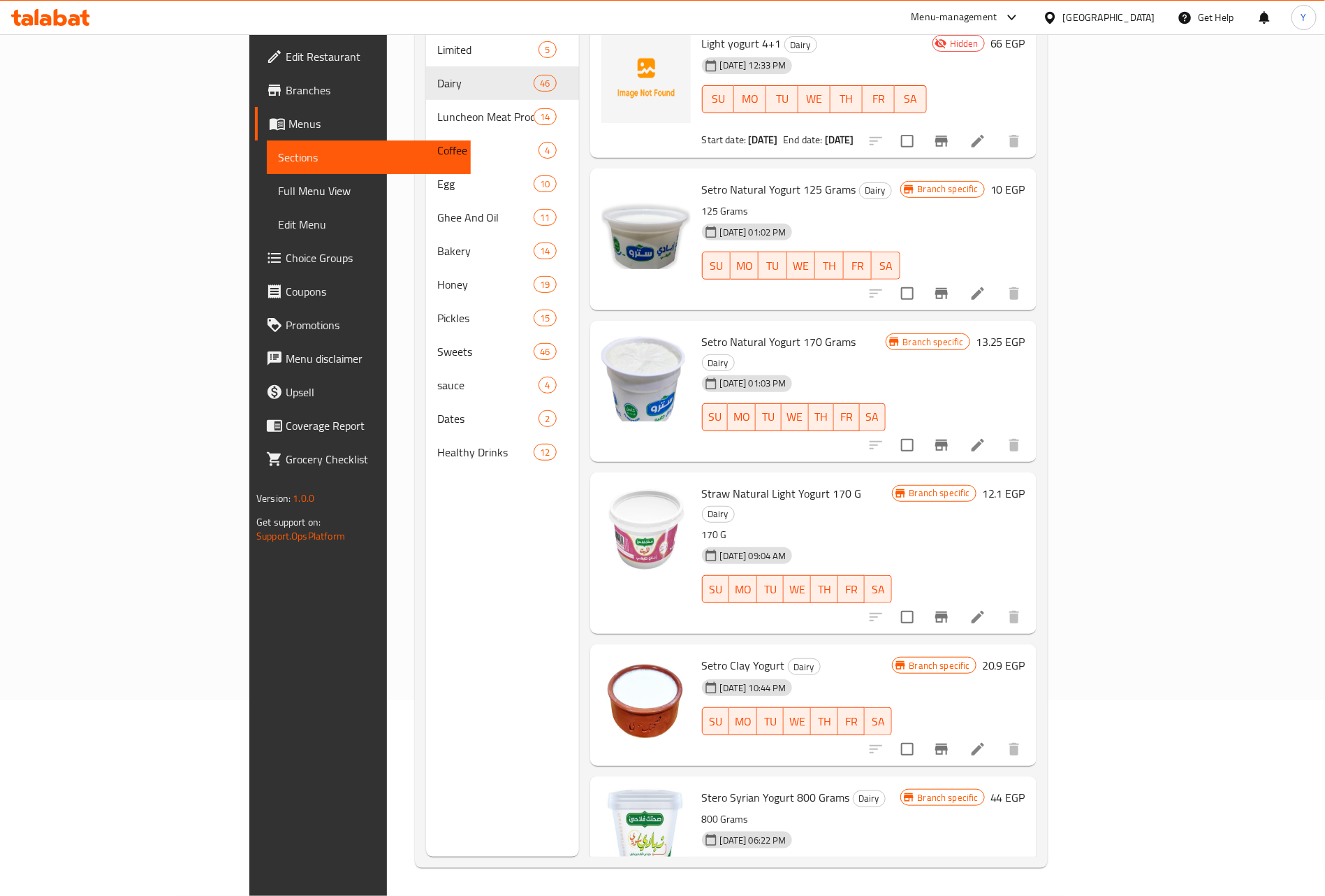
click at [769, 179] on span "Setro Natural Yogurt 125 Grams" at bounding box center [779, 189] width 154 height 21
copy h6 "Setro Natural Yogurt 125 Grams"
click at [744, 331] on span "Setro Natural Yogurt 170 Grams" at bounding box center [779, 341] width 154 height 21
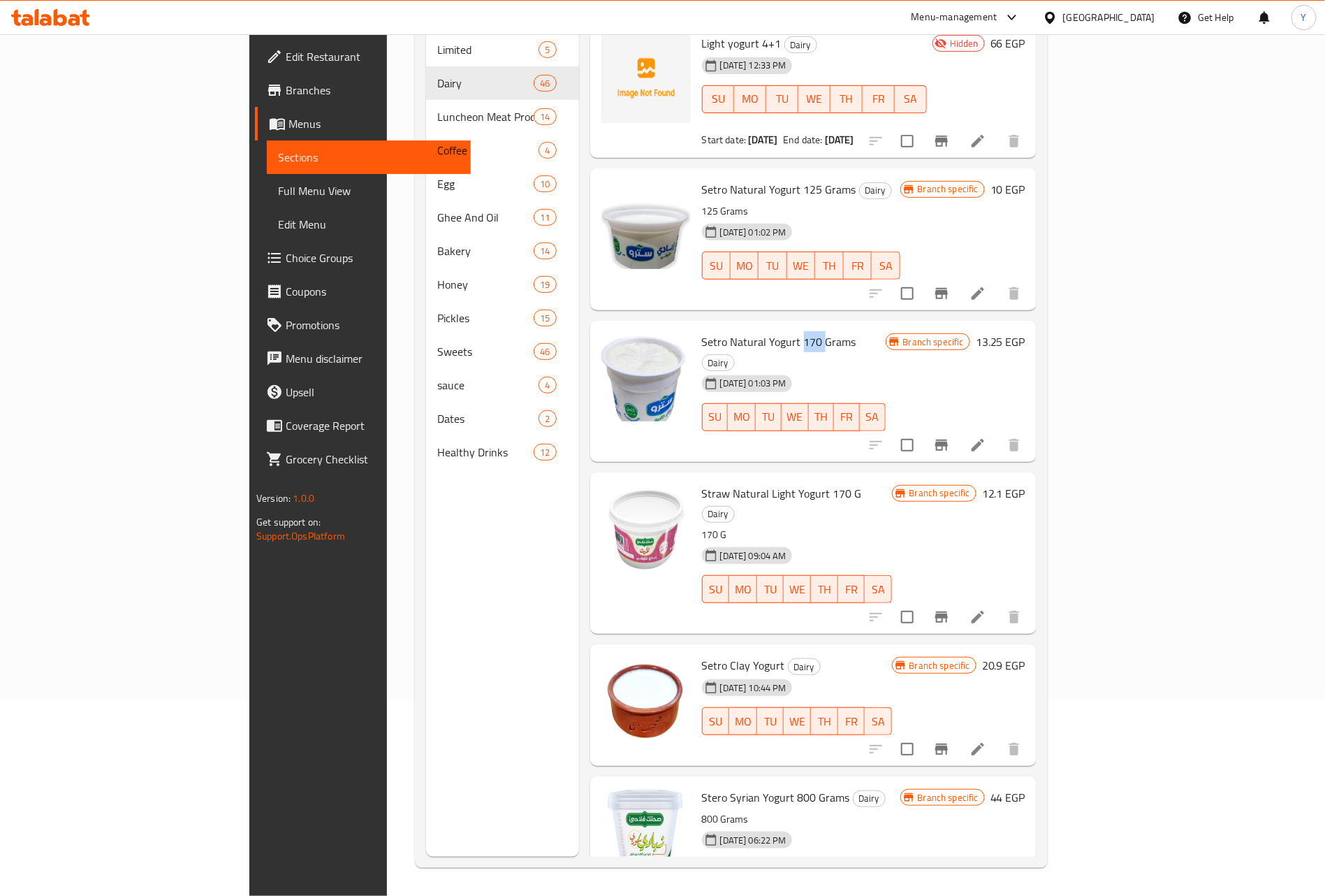
click at [744, 331] on span "Setro Natural Yogurt 170 Grams" at bounding box center [779, 341] width 154 height 21
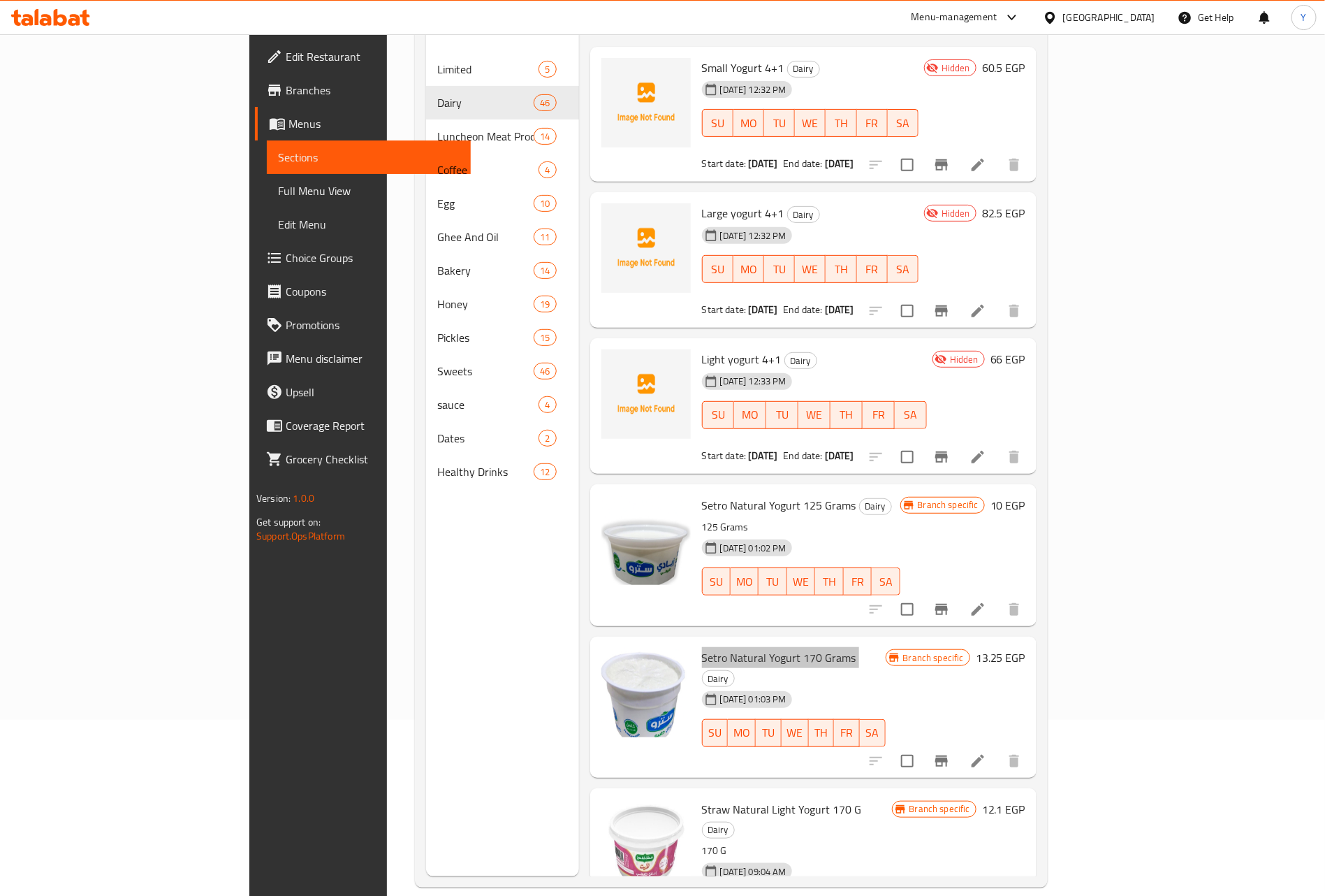
scroll to position [0, 0]
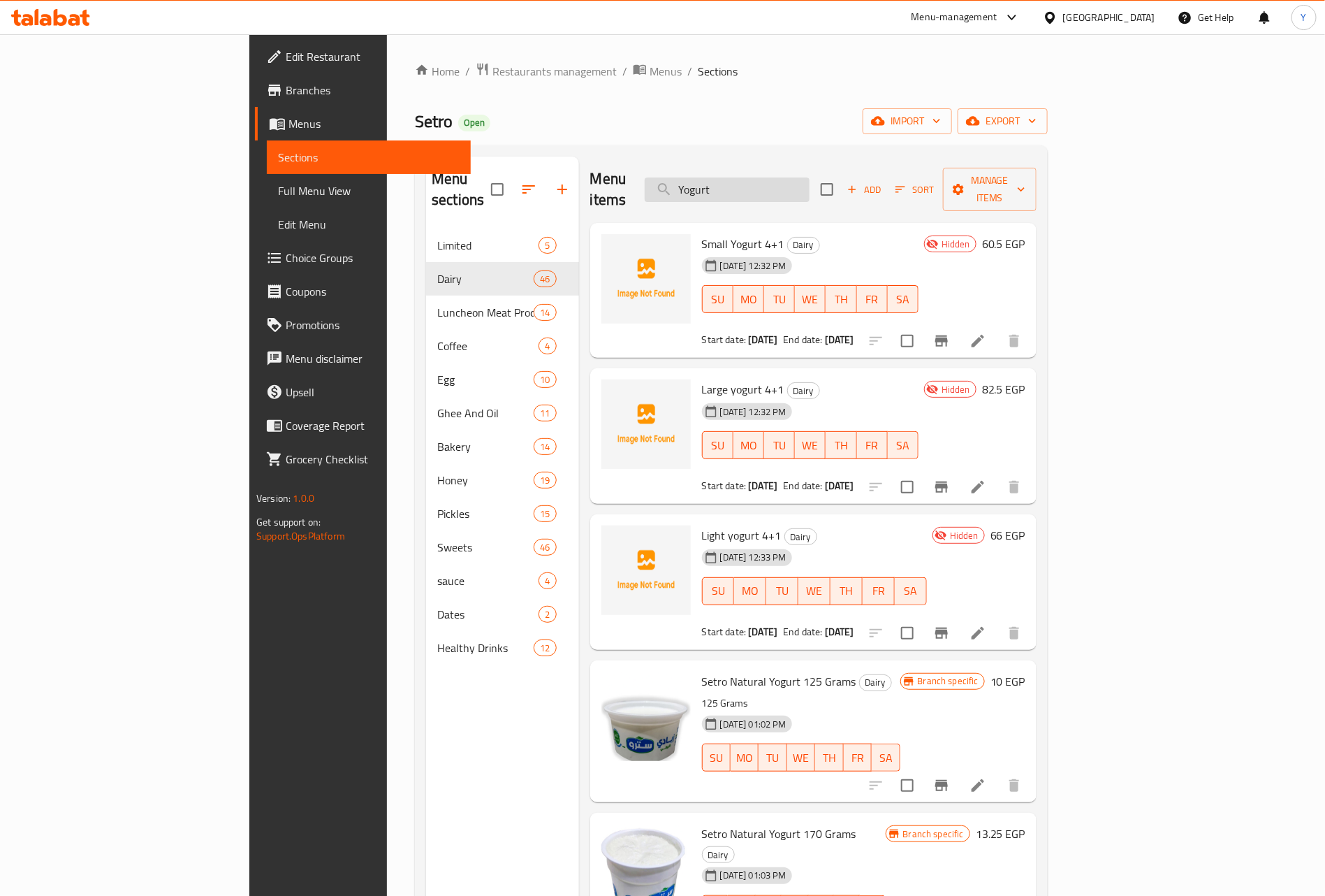
drag, startPoint x: 862, startPoint y: 208, endPoint x: 872, endPoint y: 191, distance: 19.7
click at [862, 229] on div "Small Yogurt 4+1 Dairy 16-09-2025 12:32 PM SU MO TU WE TH FR SA Start date: 16-…" at bounding box center [810, 291] width 228 height 124
click at [810, 191] on input "Yogurt" at bounding box center [727, 189] width 165 height 24
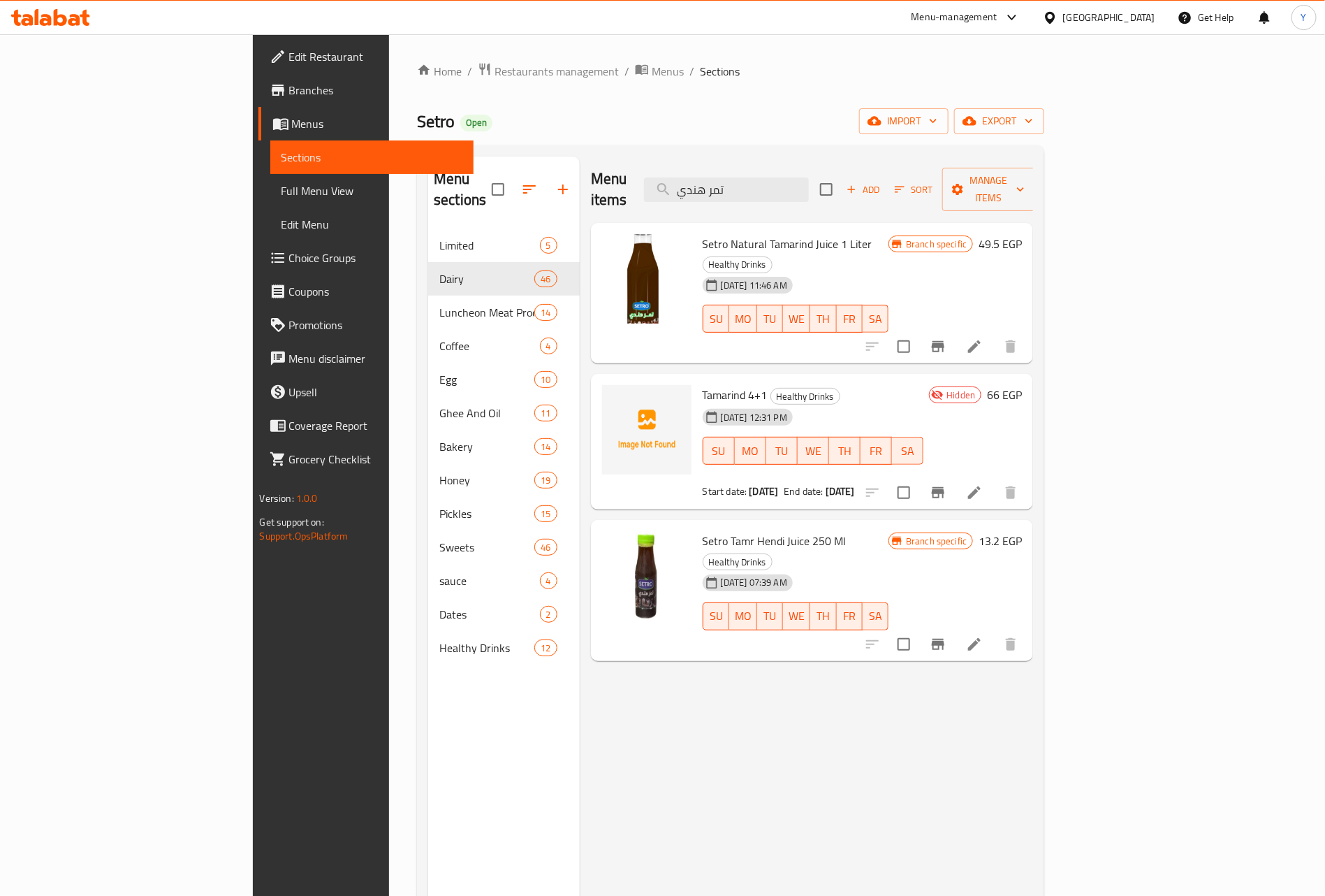
click at [733, 531] on span "Setro Tamr Hendi Juice 250 Ml" at bounding box center [774, 541] width 144 height 21
copy h6 "Setro Tamr Hendi Juice 250 Ml"
click at [790, 189] on input "تمر هندي" at bounding box center [726, 189] width 165 height 24
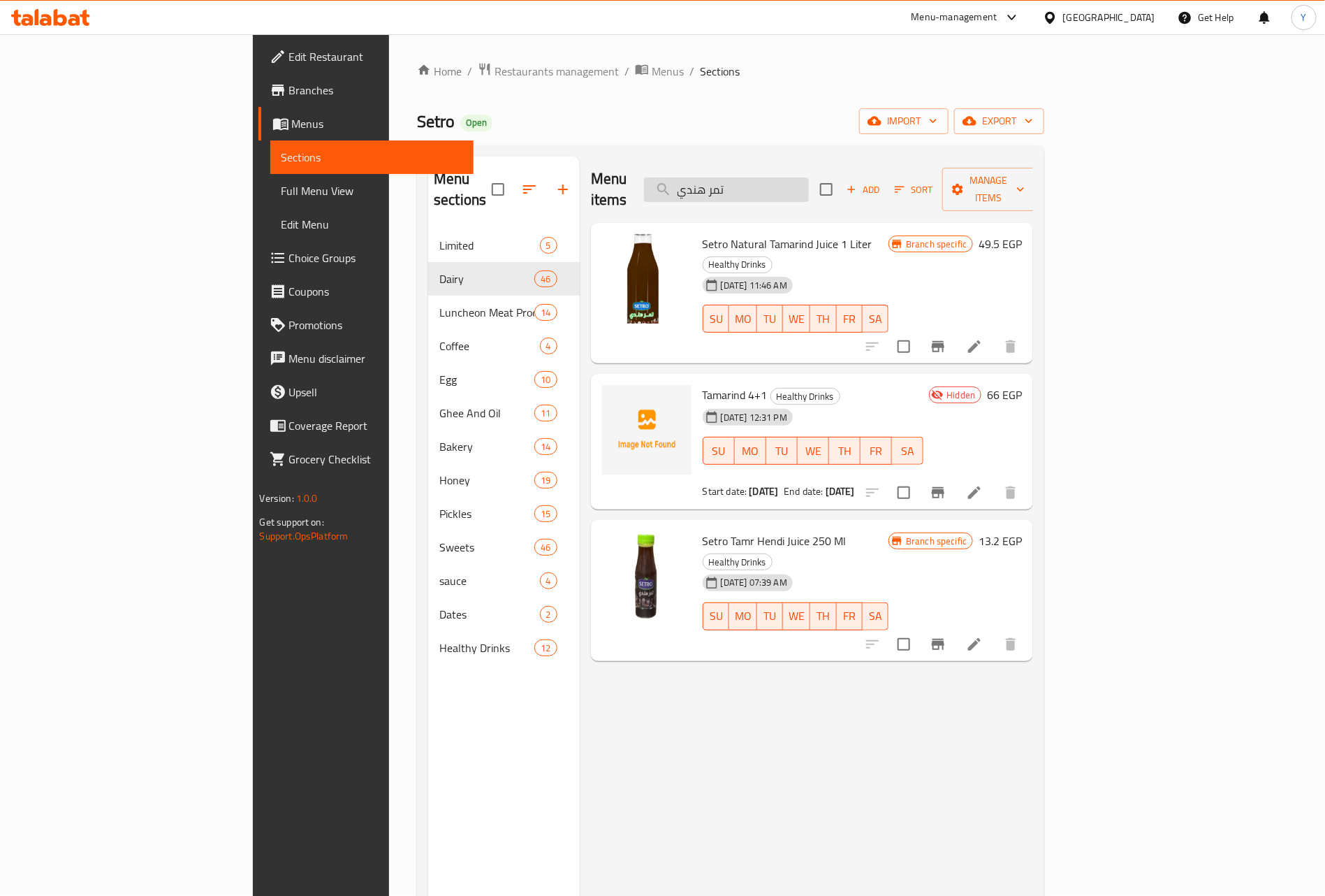
paste input "اجن"
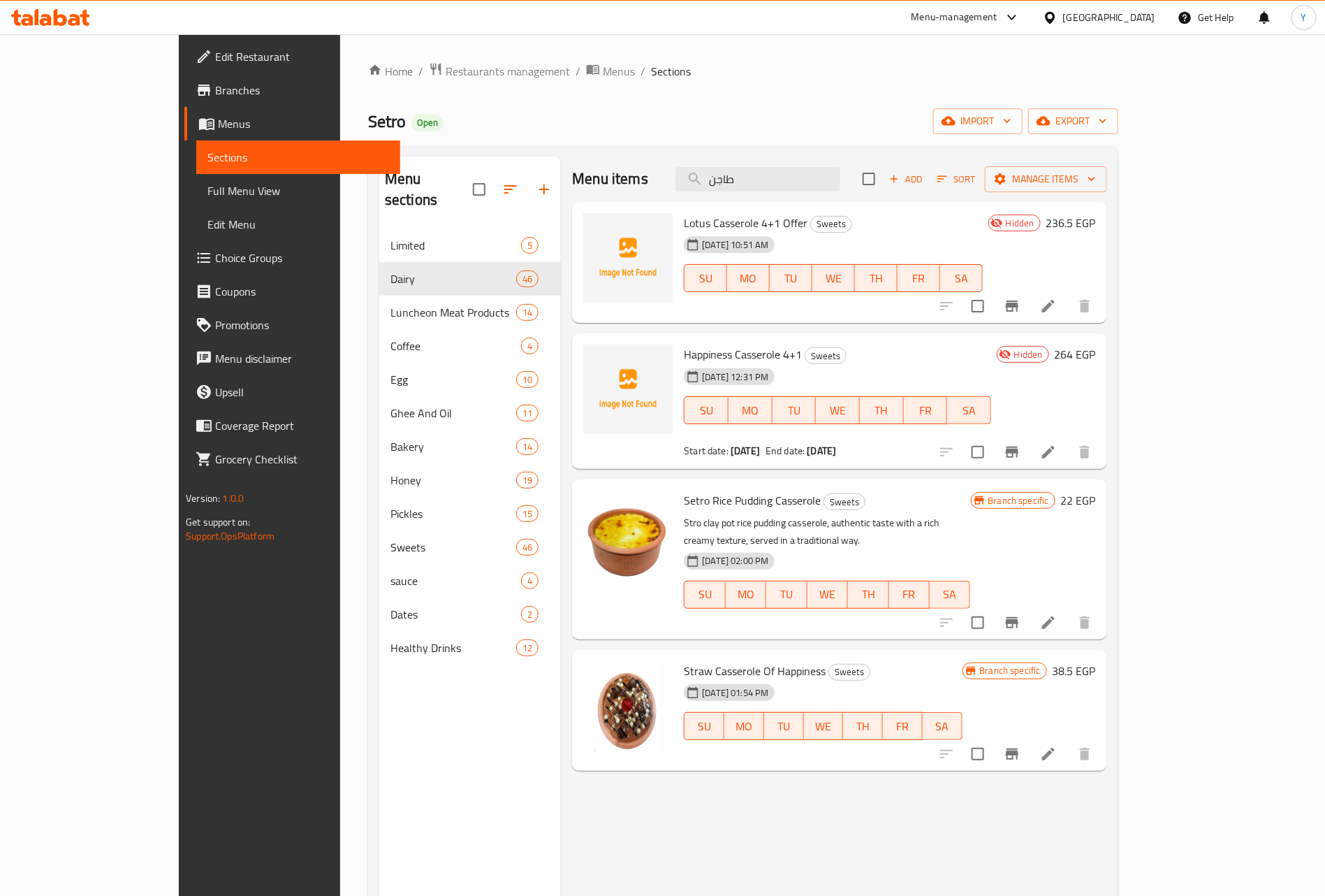
type input "طاجن"
click at [1068, 746] on li at bounding box center [1048, 754] width 39 height 25
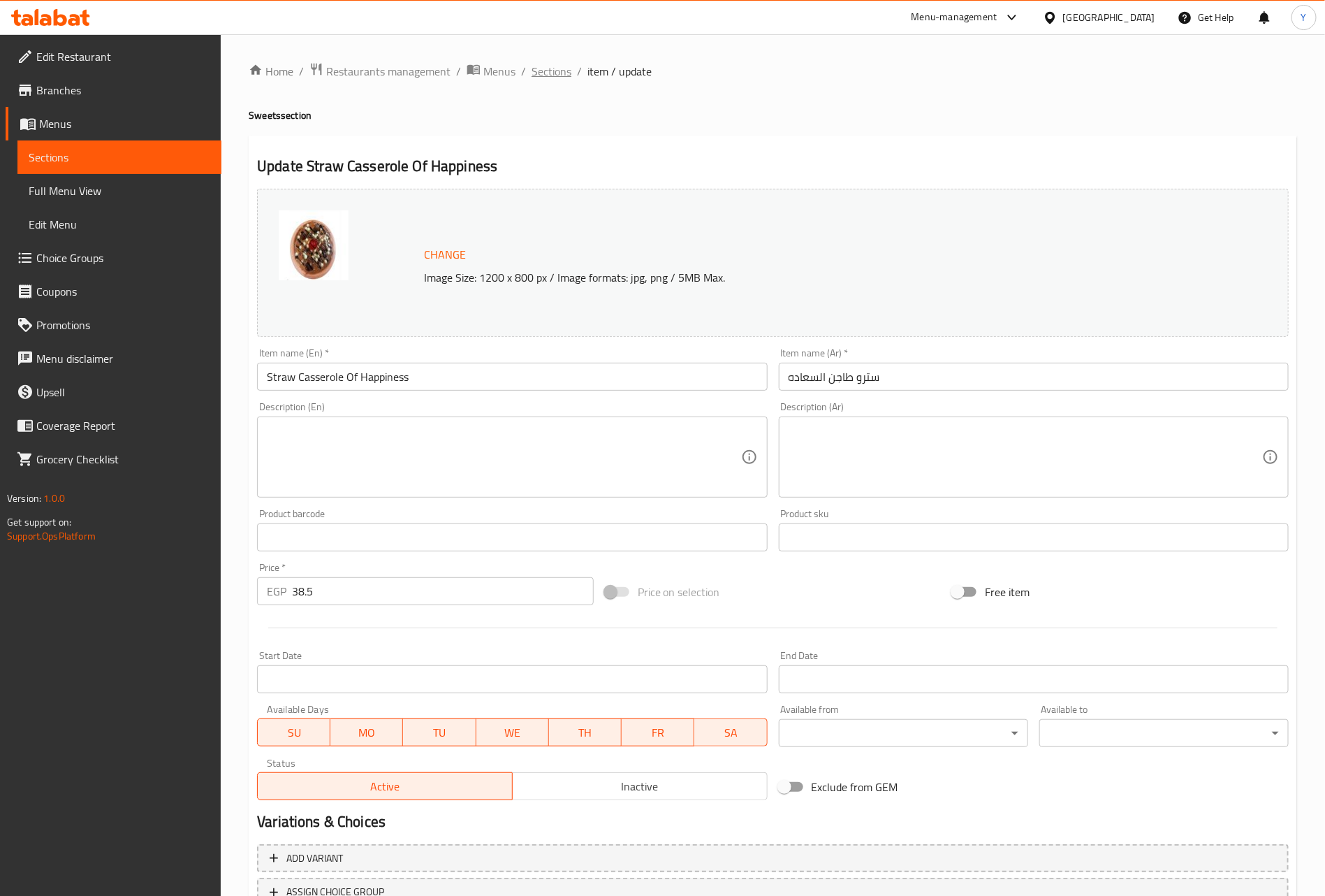
click at [536, 68] on span "Sections" at bounding box center [551, 71] width 40 height 17
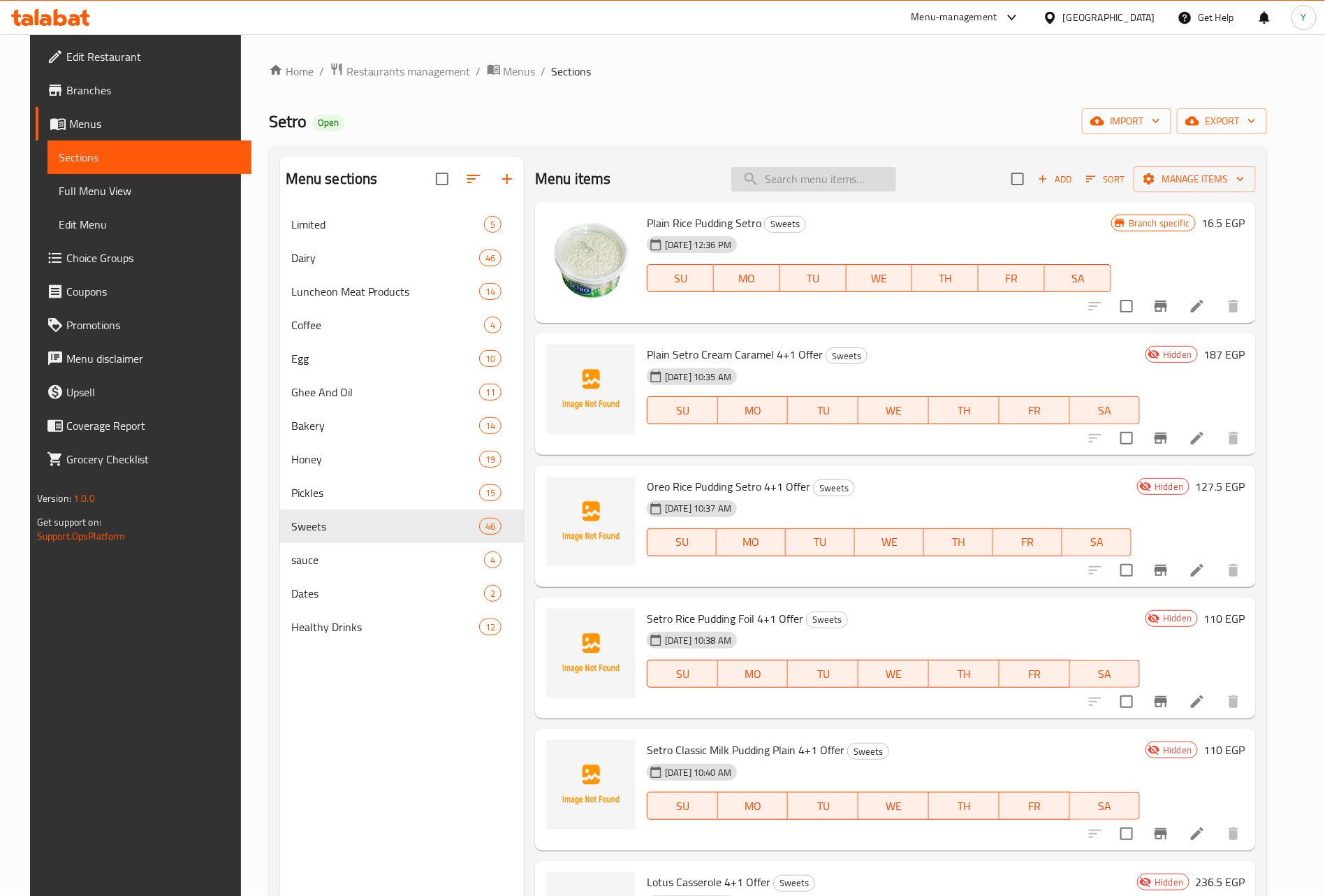
click at [851, 177] on input "search" at bounding box center [814, 179] width 165 height 24
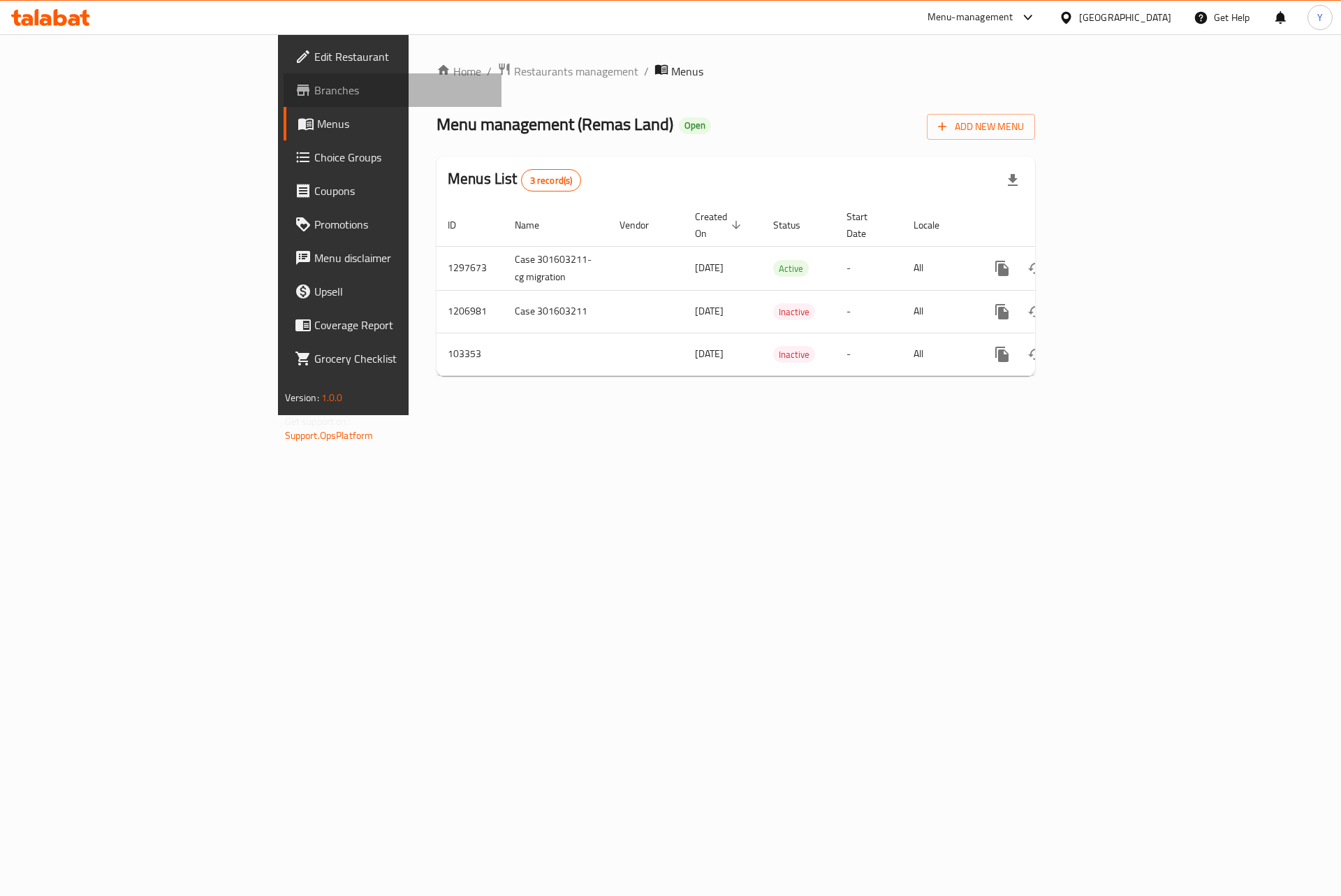
click at [314, 92] on span "Branches" at bounding box center [402, 91] width 177 height 17
